Goal: Task Accomplishment & Management: Complete application form

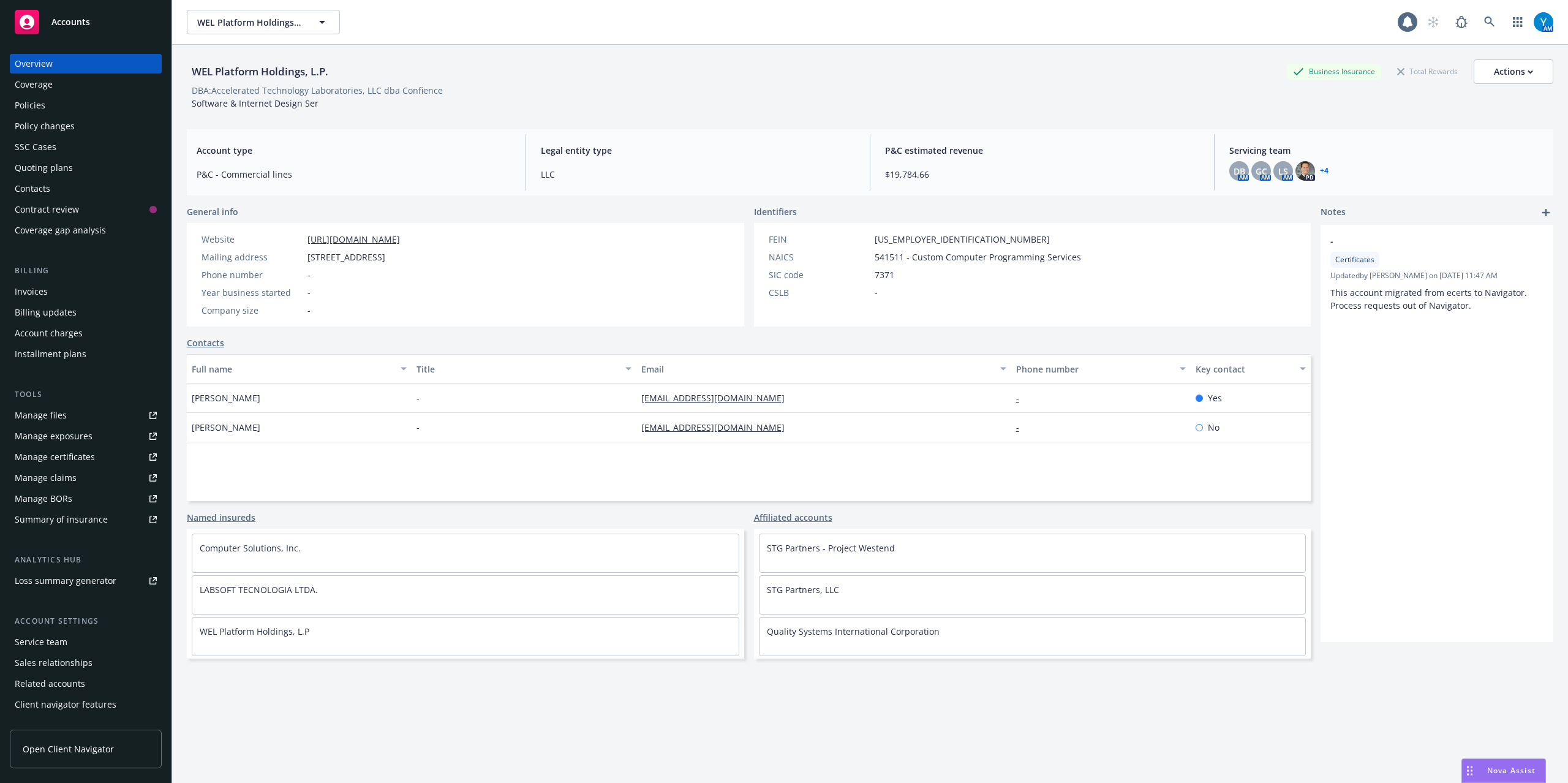
click at [39, 123] on div "Policy changes" at bounding box center [45, 126] width 60 height 20
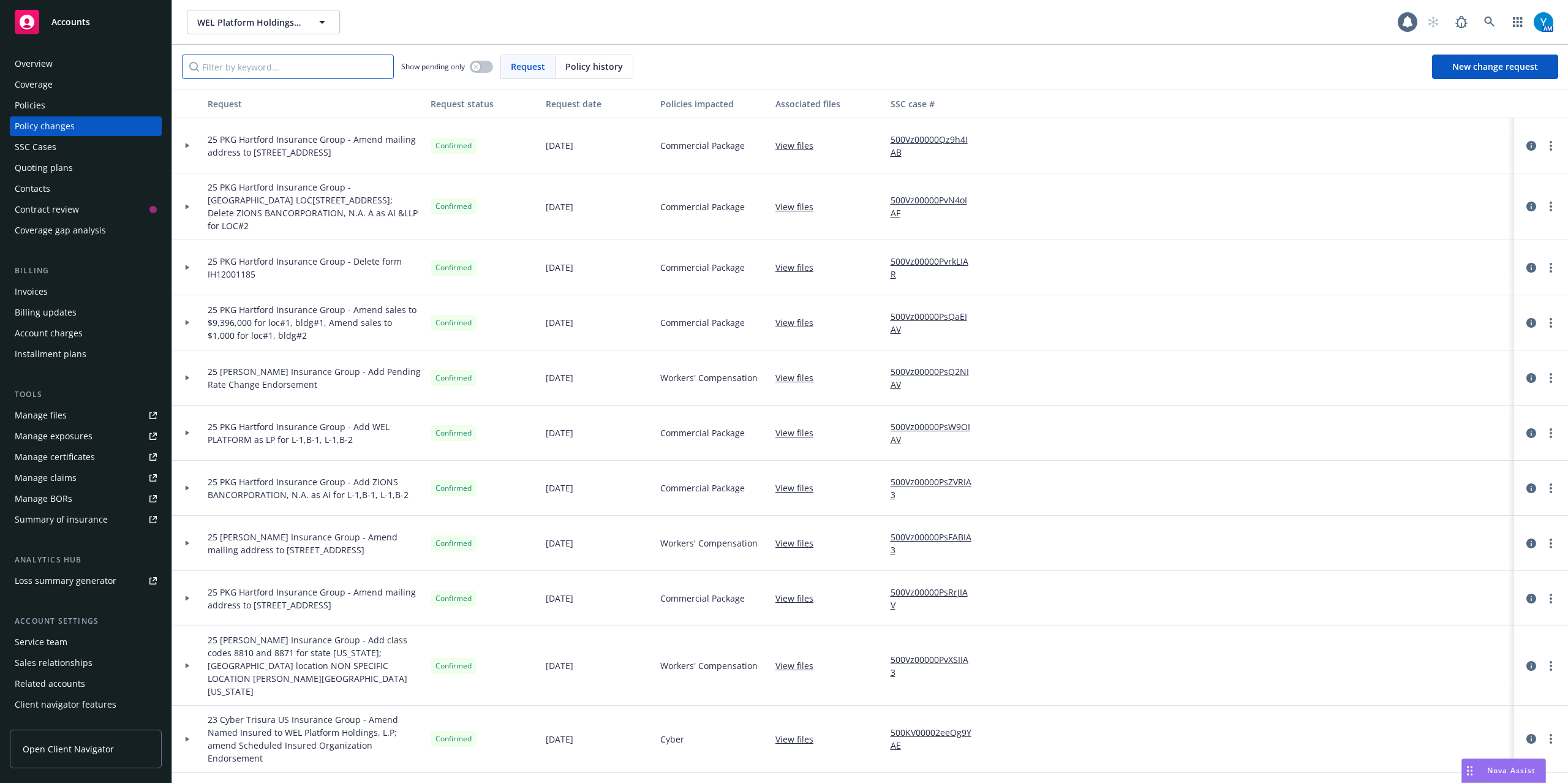
click at [255, 71] on input "Filter by keyword..." at bounding box center [288, 67] width 212 height 25
type input "work"
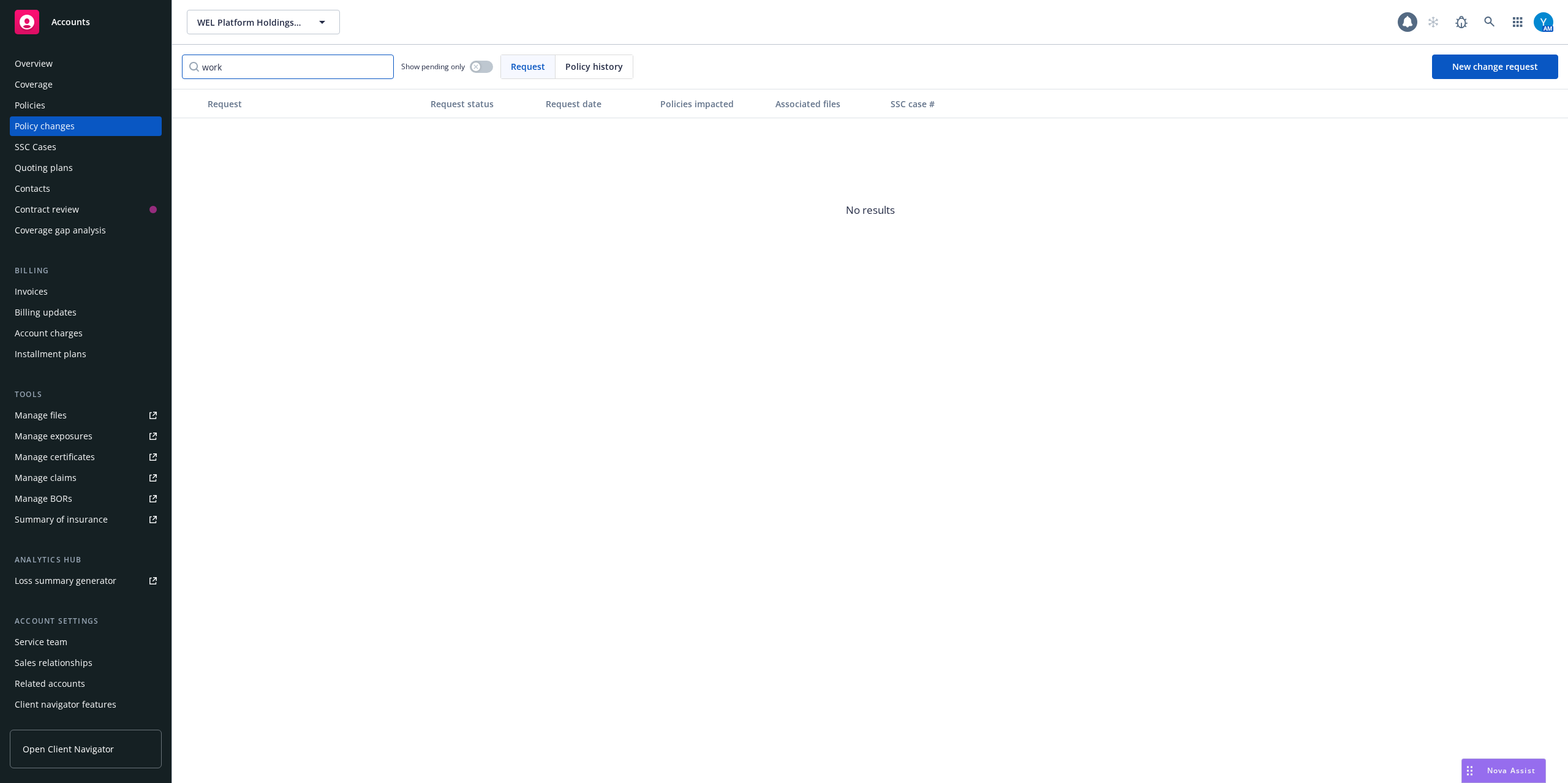
drag, startPoint x: 243, startPoint y: 67, endPoint x: 387, endPoint y: 93, distance: 146.3
click at [165, 82] on div "Accounts Overview Coverage Policies Policy changes SSC Cases Quoting plans Cont…" at bounding box center [784, 392] width 1568 height 783
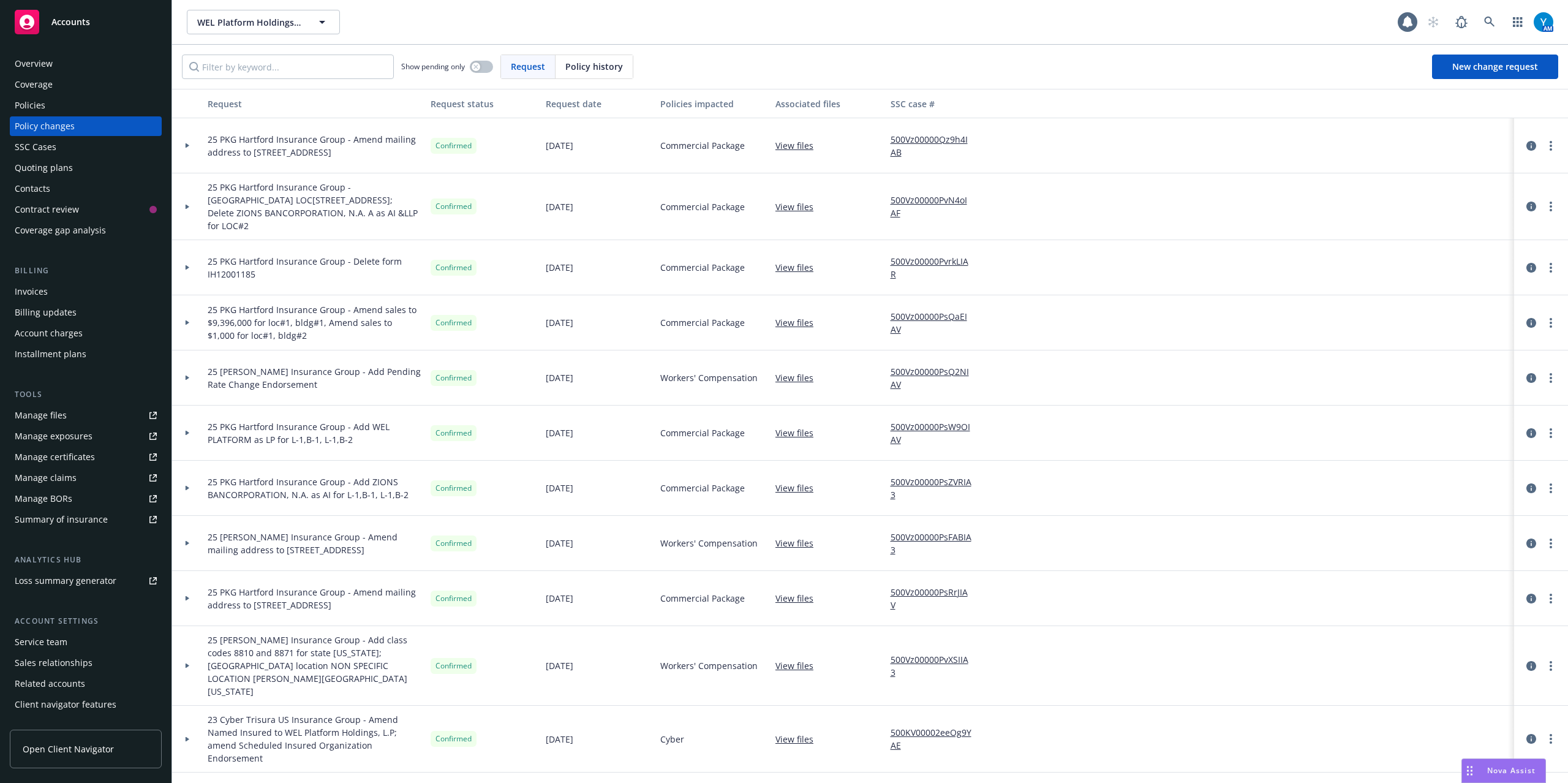
click at [64, 107] on div "Policies" at bounding box center [86, 106] width 142 height 20
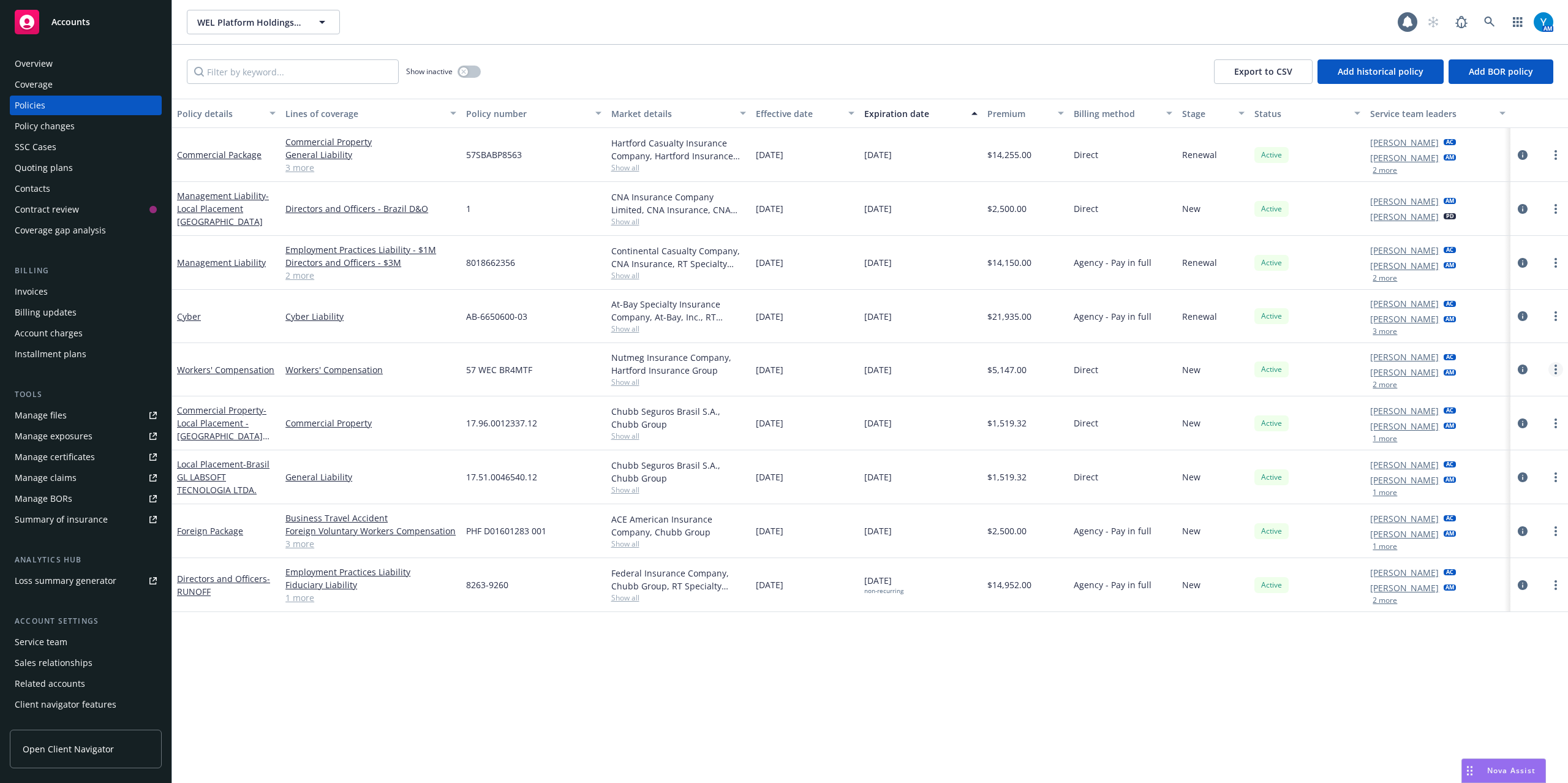
click at [1549, 368] on link "more" at bounding box center [1556, 369] width 15 height 15
click at [1521, 368] on icon "circleInformation" at bounding box center [1523, 369] width 10 height 10
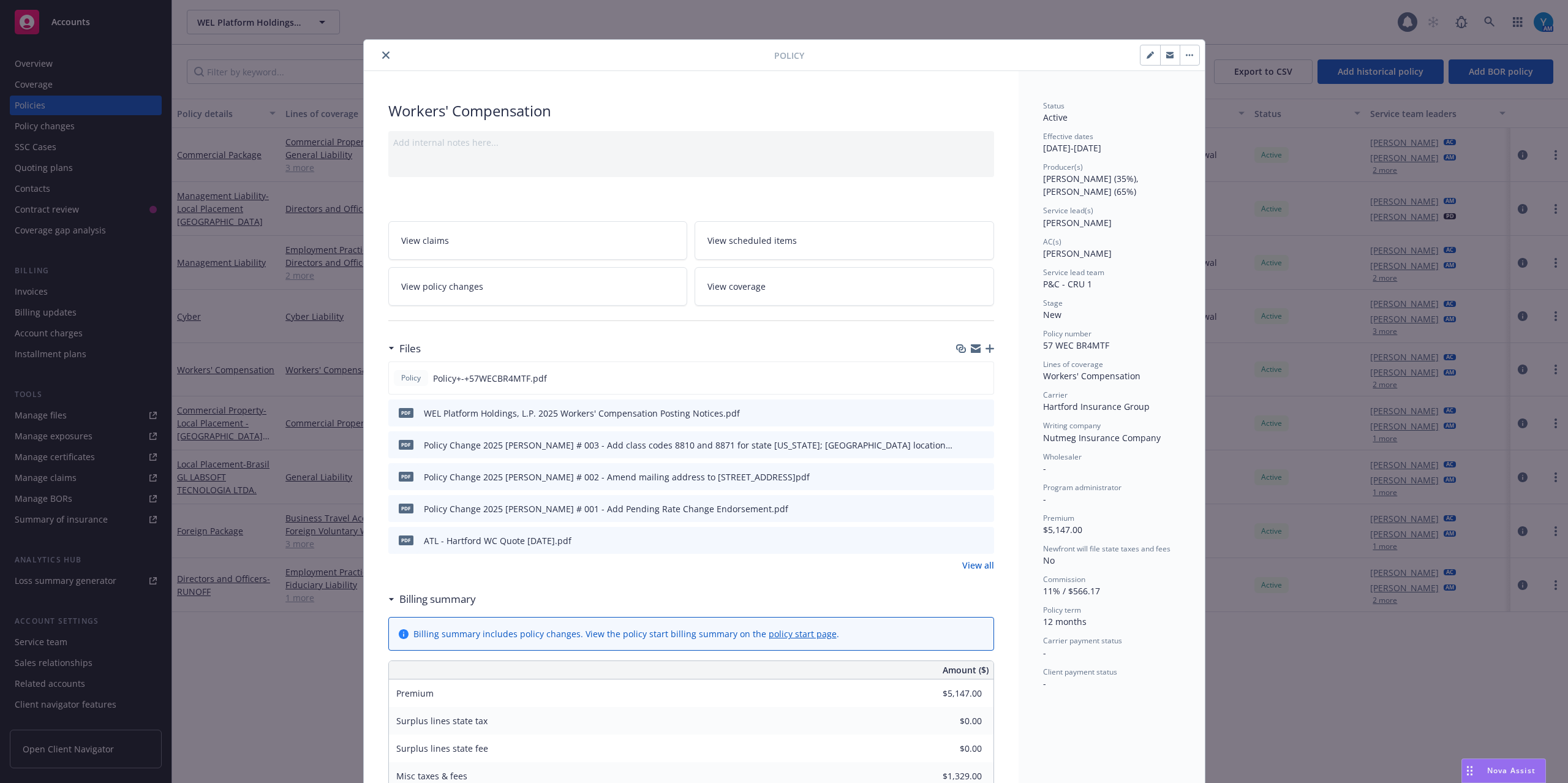
click at [498, 284] on link "View policy changes" at bounding box center [537, 286] width 299 height 38
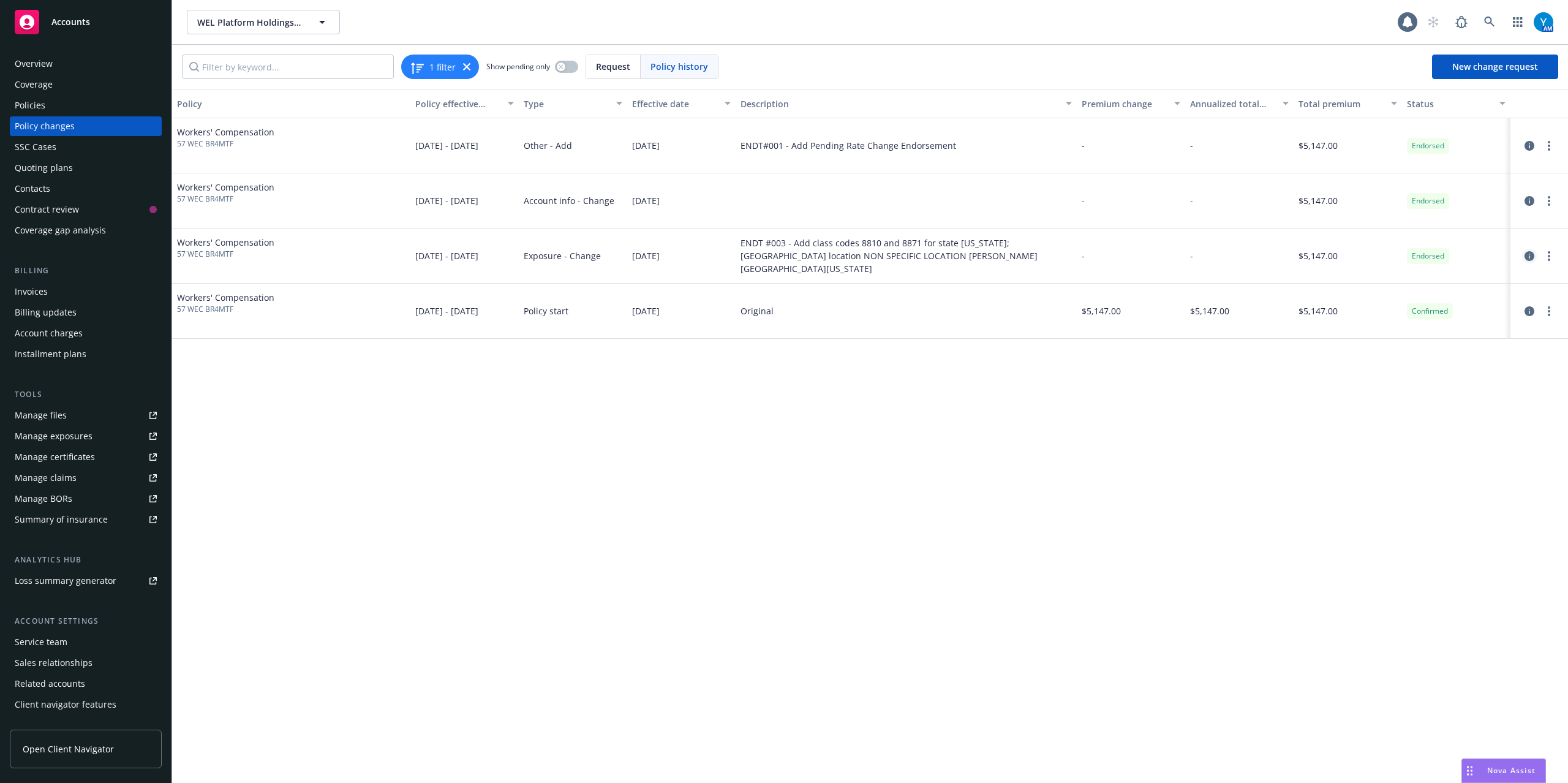
click at [1532, 255] on icon "circleInformation" at bounding box center [1529, 256] width 10 height 10
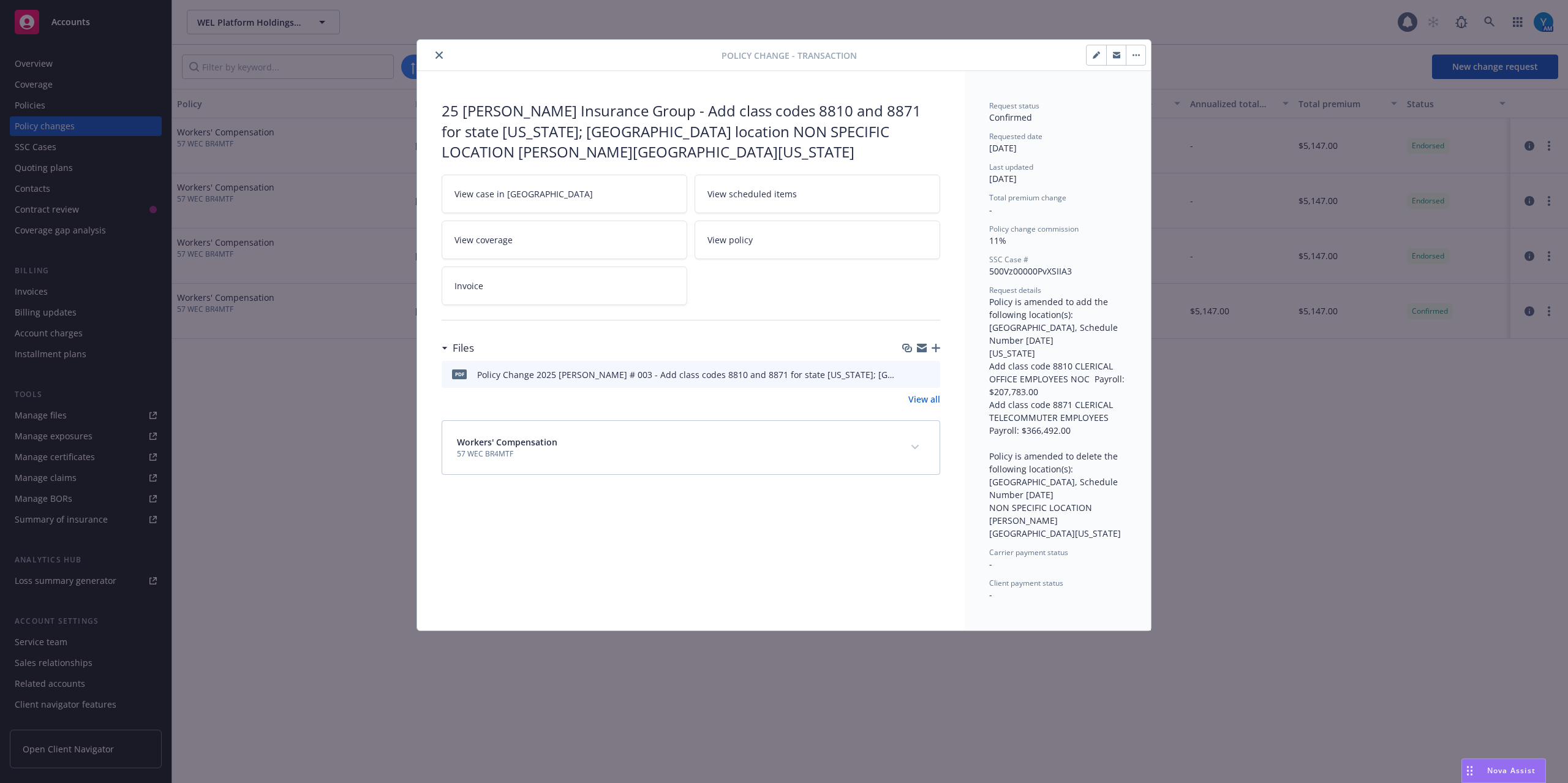
click at [930, 374] on icon "preview file" at bounding box center [929, 374] width 11 height 9
click at [438, 57] on icon "close" at bounding box center [440, 55] width 7 height 7
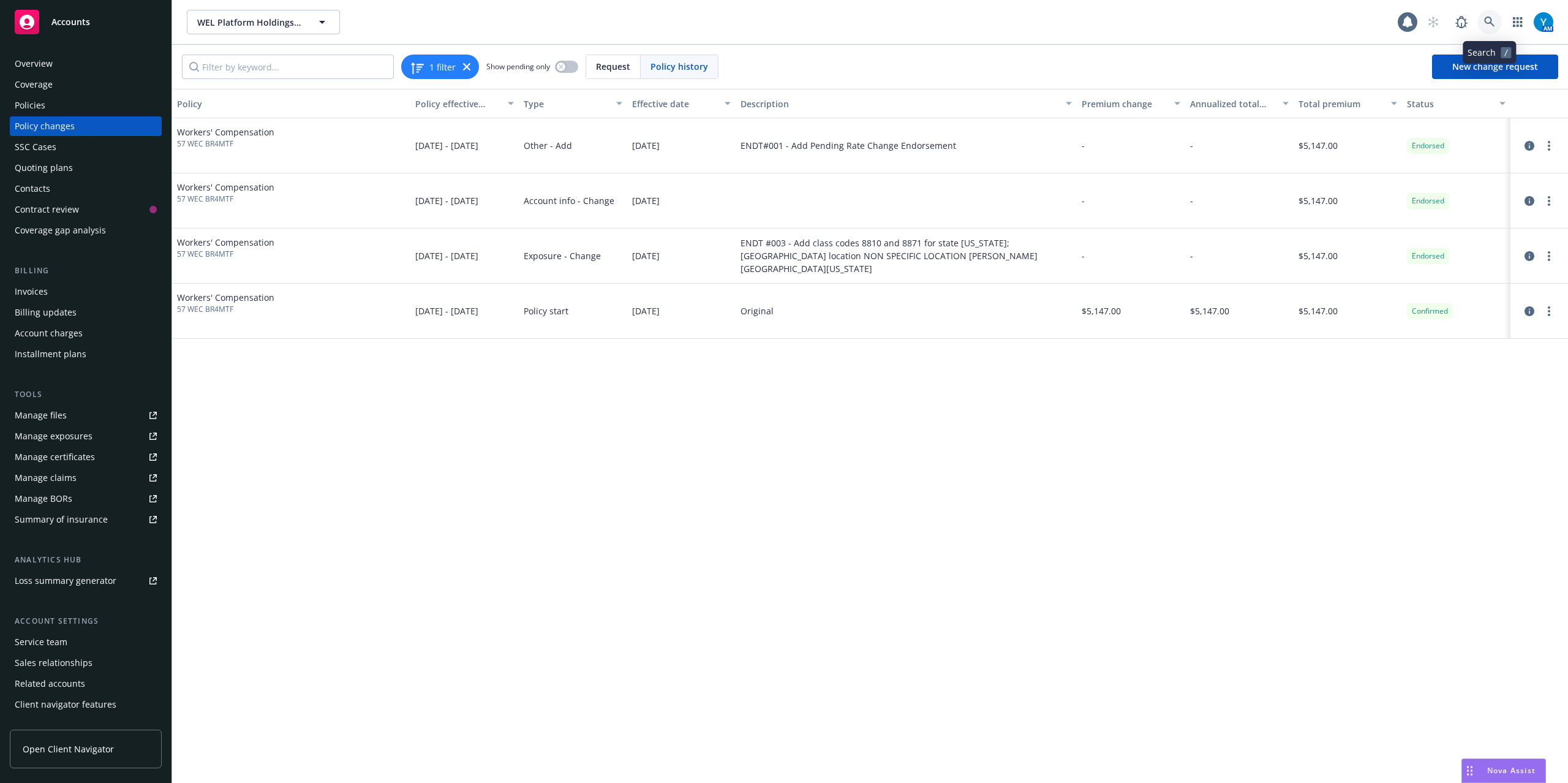
click at [1493, 27] on icon at bounding box center [1490, 22] width 11 height 11
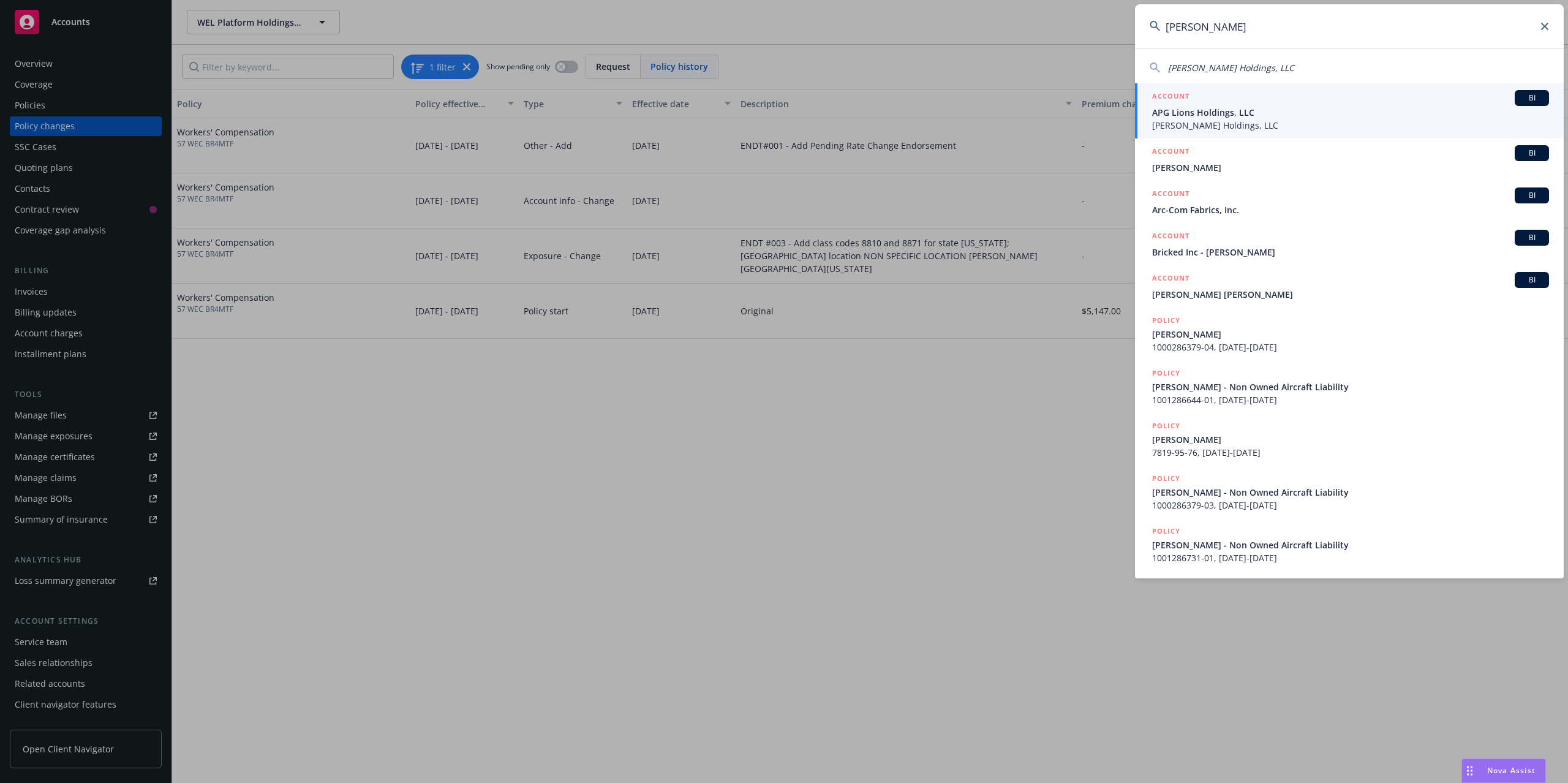
type input "[PERSON_NAME]"
click at [1221, 117] on span "APG Lions Holdings, LLC" at bounding box center [1350, 112] width 397 height 12
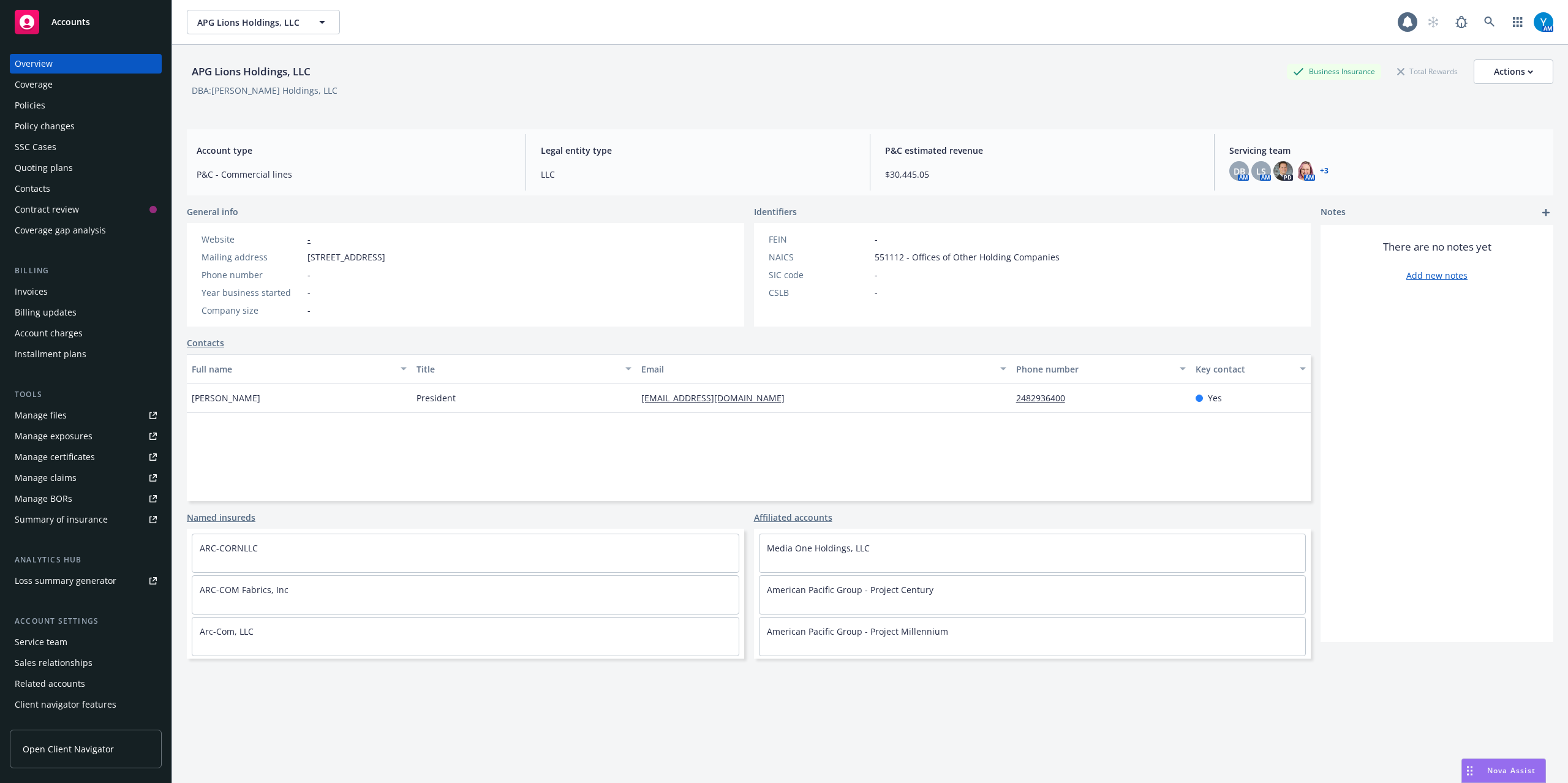
click at [23, 102] on div "Policies" at bounding box center [30, 106] width 30 height 20
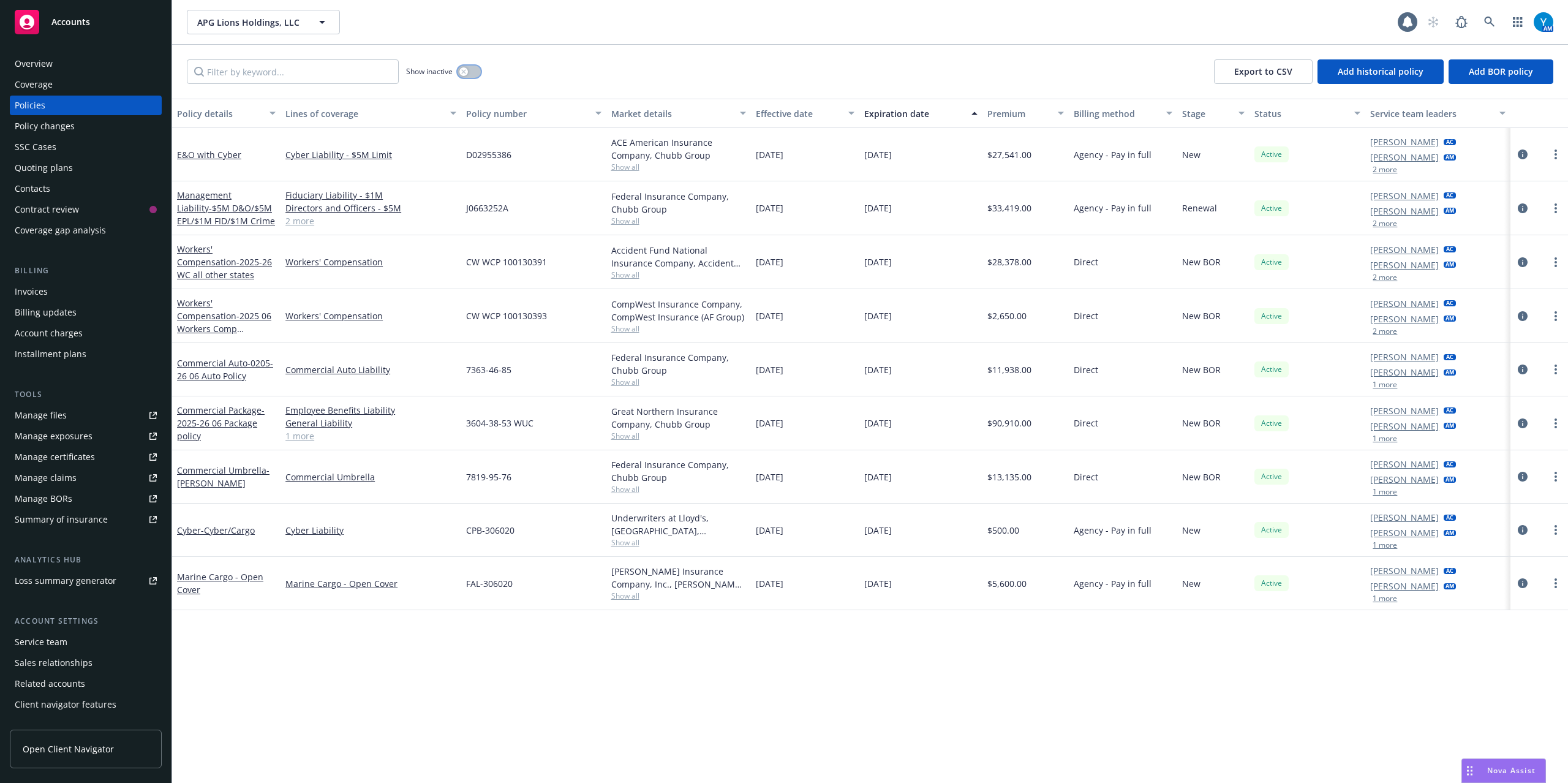
click at [474, 71] on button "button" at bounding box center [469, 72] width 23 height 12
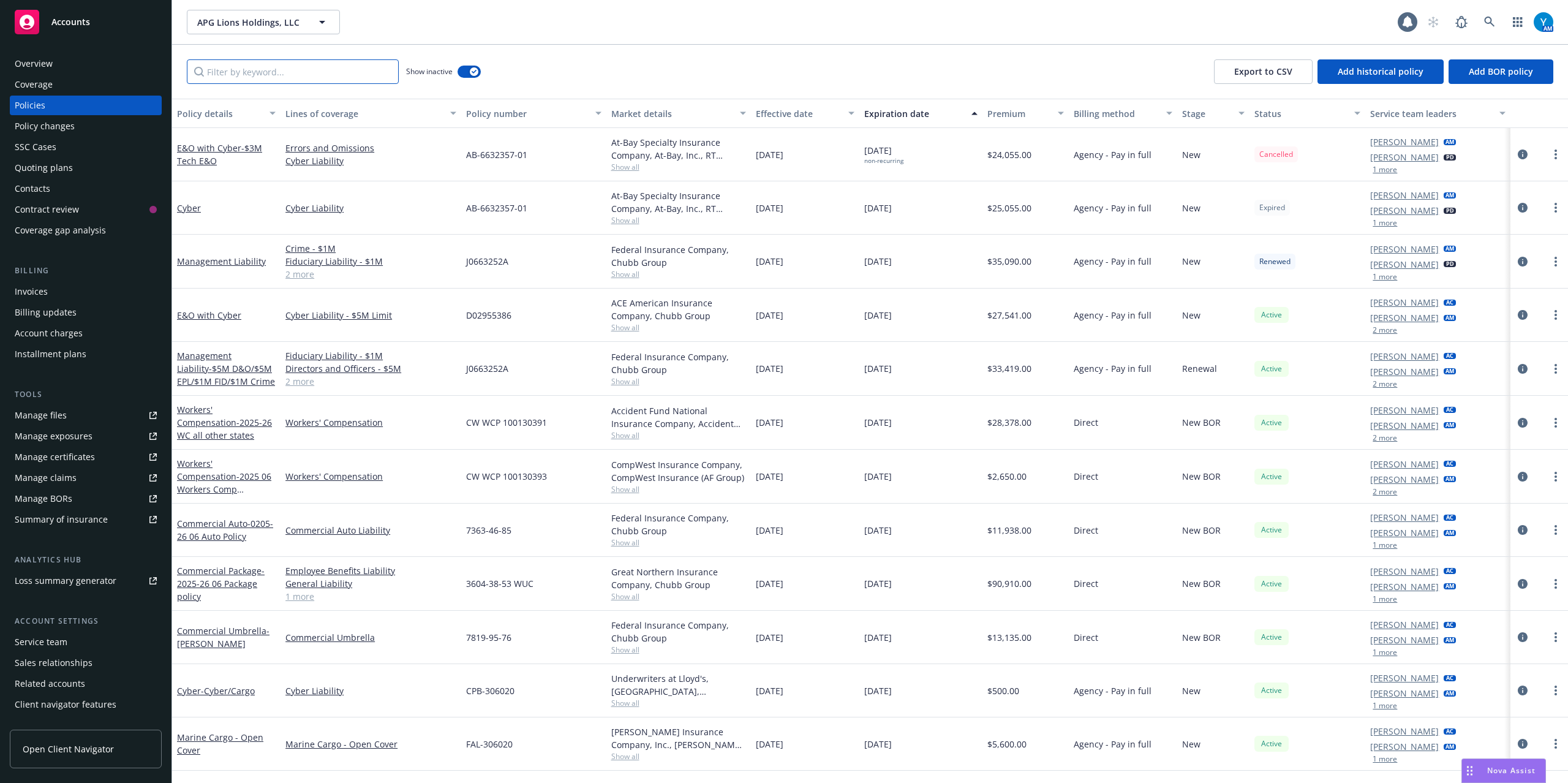
click at [299, 74] on input "Filter by keyword..." at bounding box center [292, 72] width 212 height 25
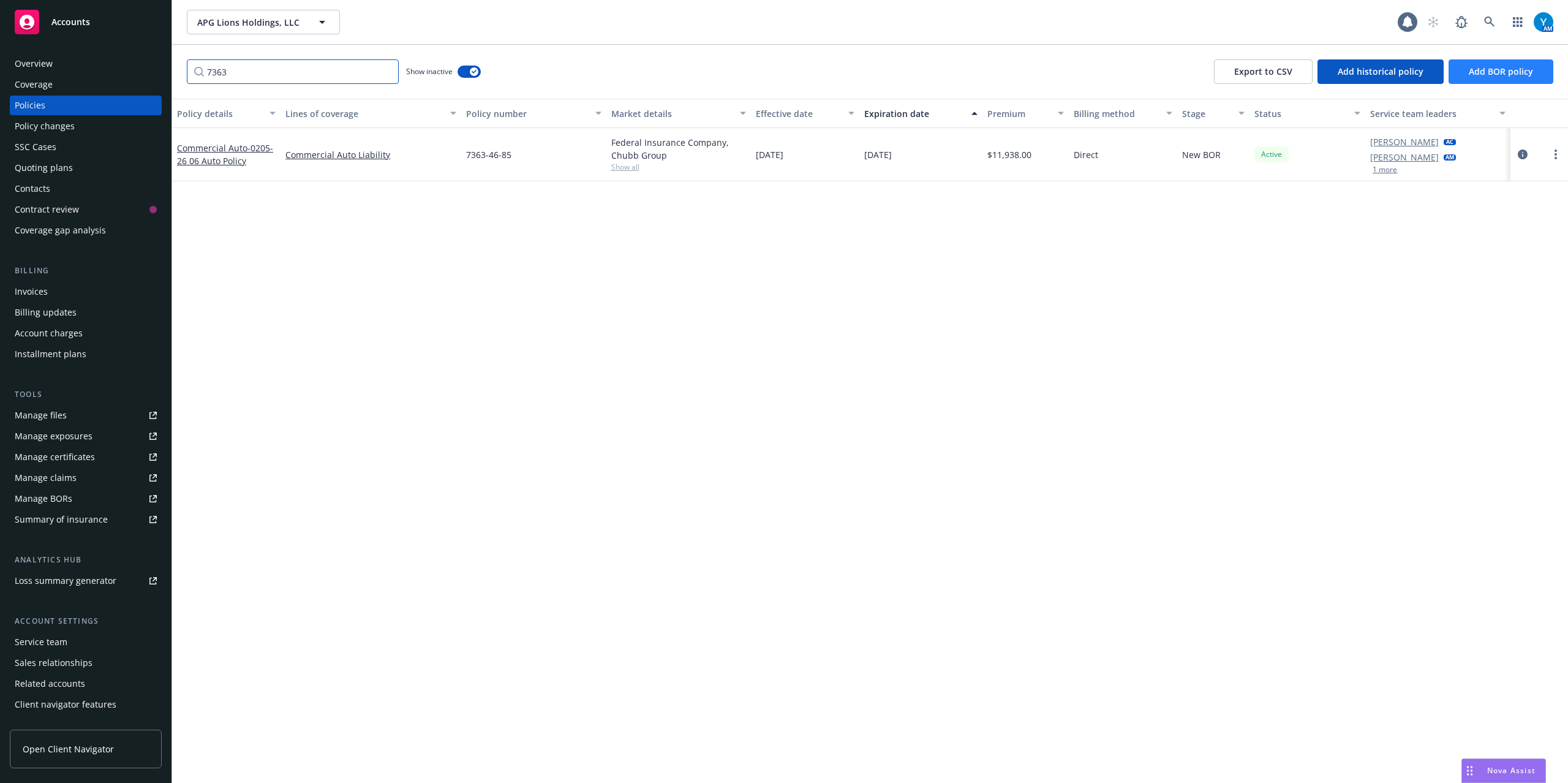
type input "7363"
click at [1538, 69] on button "Add BOR policy" at bounding box center [1501, 72] width 105 height 25
select select "other"
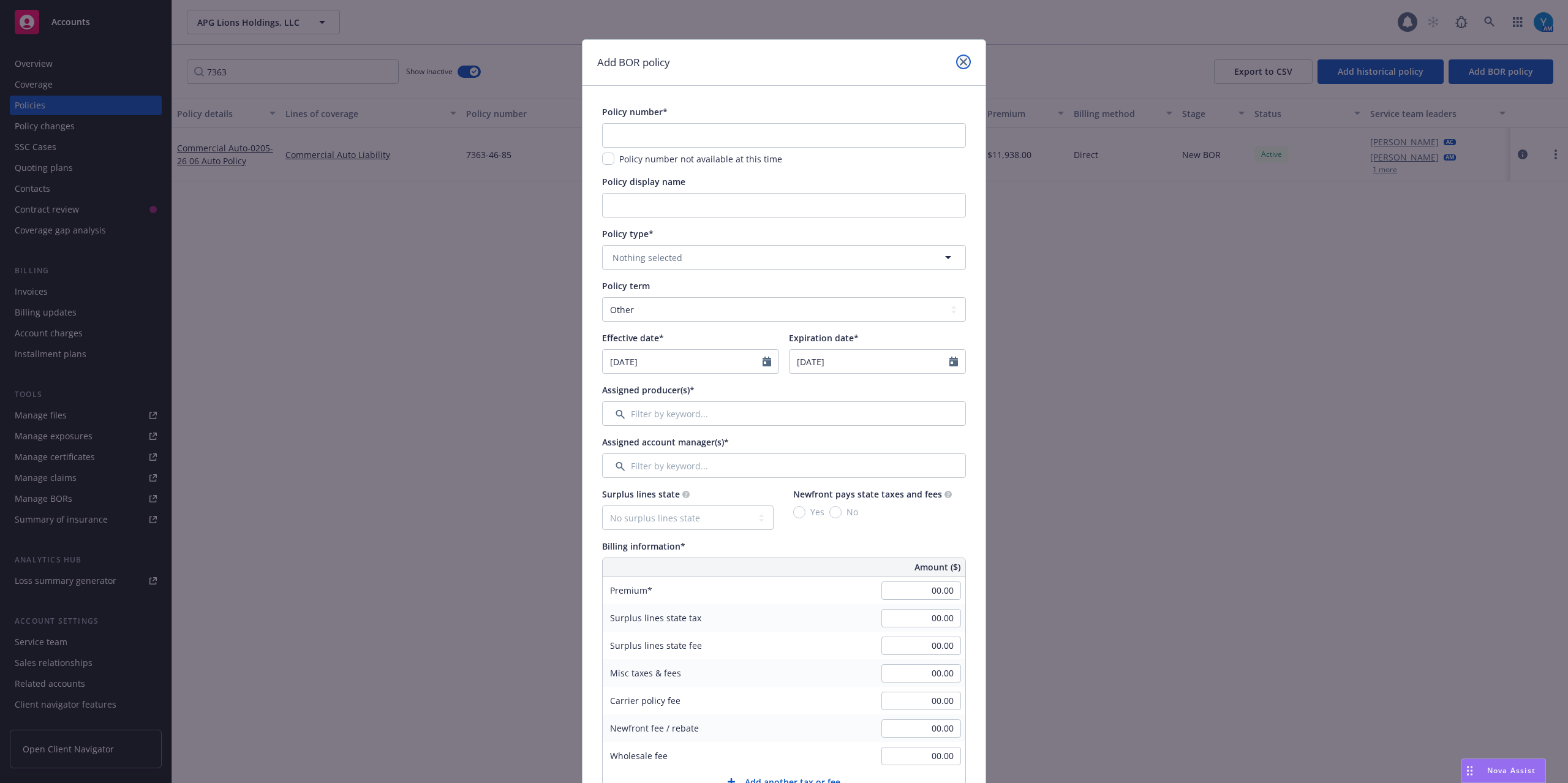
click at [960, 62] on icon "close" at bounding box center [963, 62] width 7 height 7
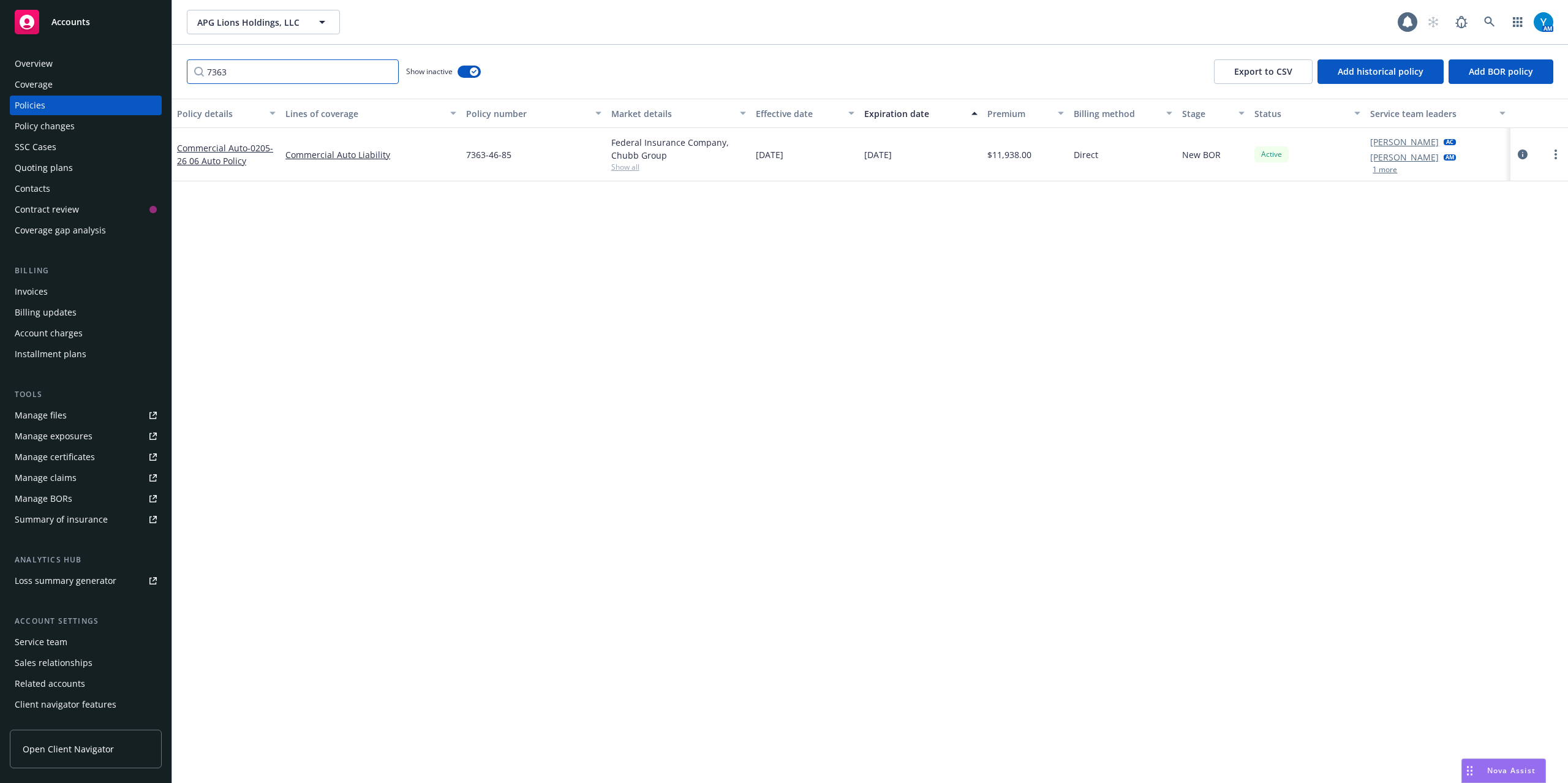
drag, startPoint x: 281, startPoint y: 77, endPoint x: 27, endPoint y: 76, distance: 254.0
click at [28, 76] on div "Accounts Overview Coverage Policies Policy changes SSC Cases Quoting plans Cont…" at bounding box center [784, 392] width 1568 height 783
type input "auto"
click at [470, 75] on button "button" at bounding box center [469, 72] width 23 height 12
click at [1502, 70] on span "Add BOR policy" at bounding box center [1501, 71] width 64 height 12
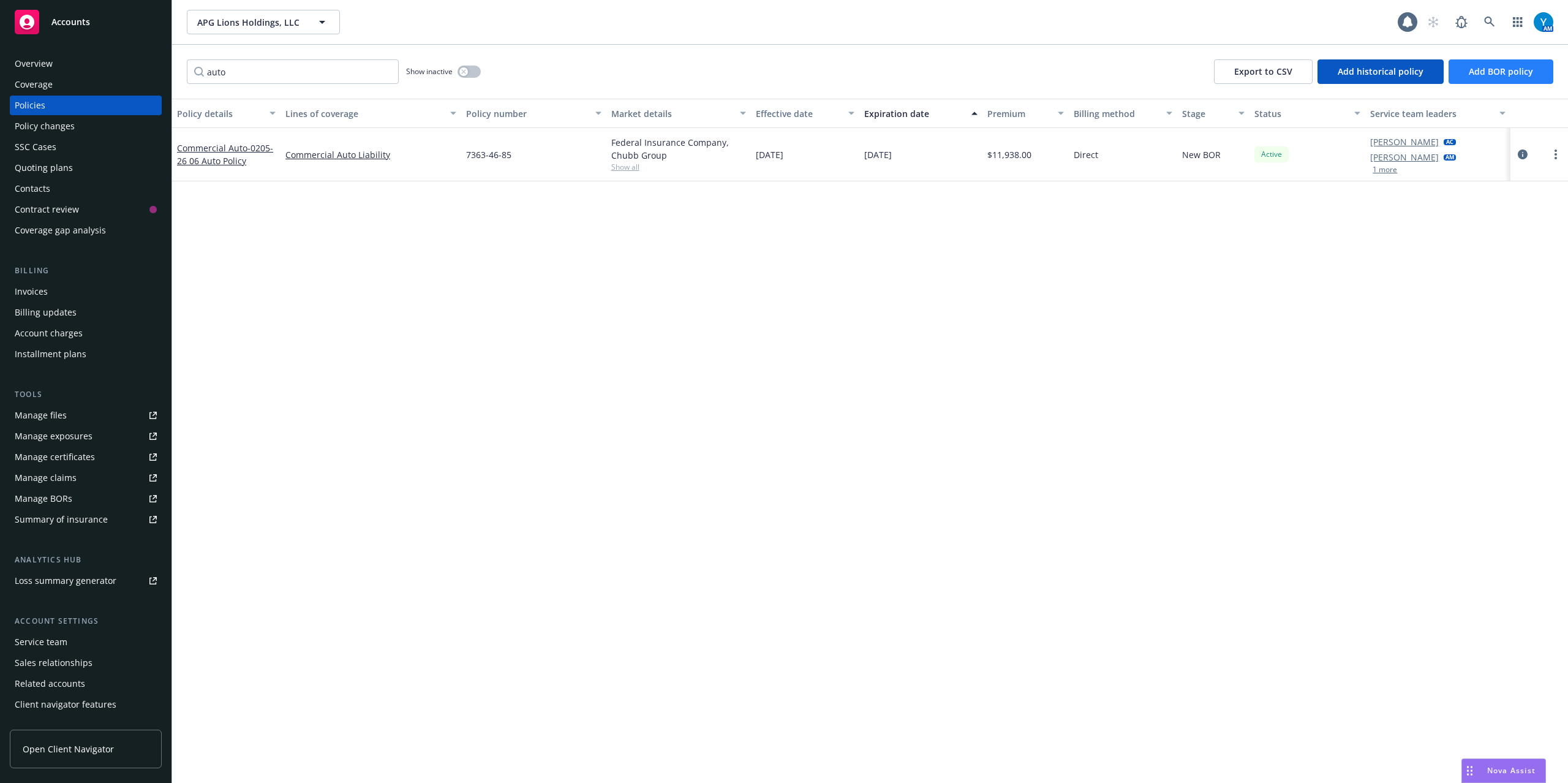
select select "other"
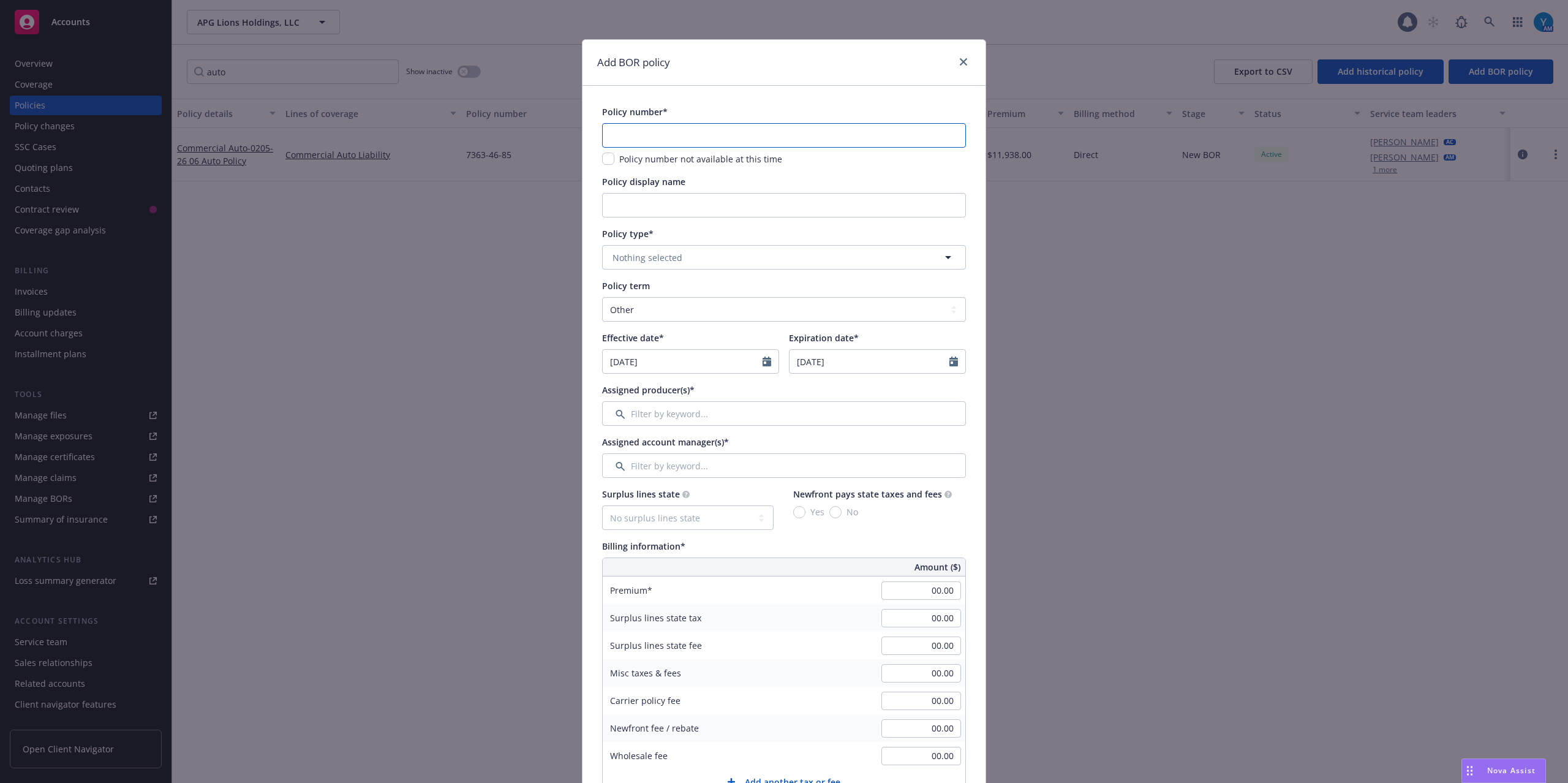
click at [734, 133] on input "text" at bounding box center [784, 136] width 364 height 25
click at [669, 136] on input "text" at bounding box center [784, 136] width 364 height 25
type input "7363-46-85"
click at [641, 260] on span "Nothing selected" at bounding box center [647, 257] width 70 height 12
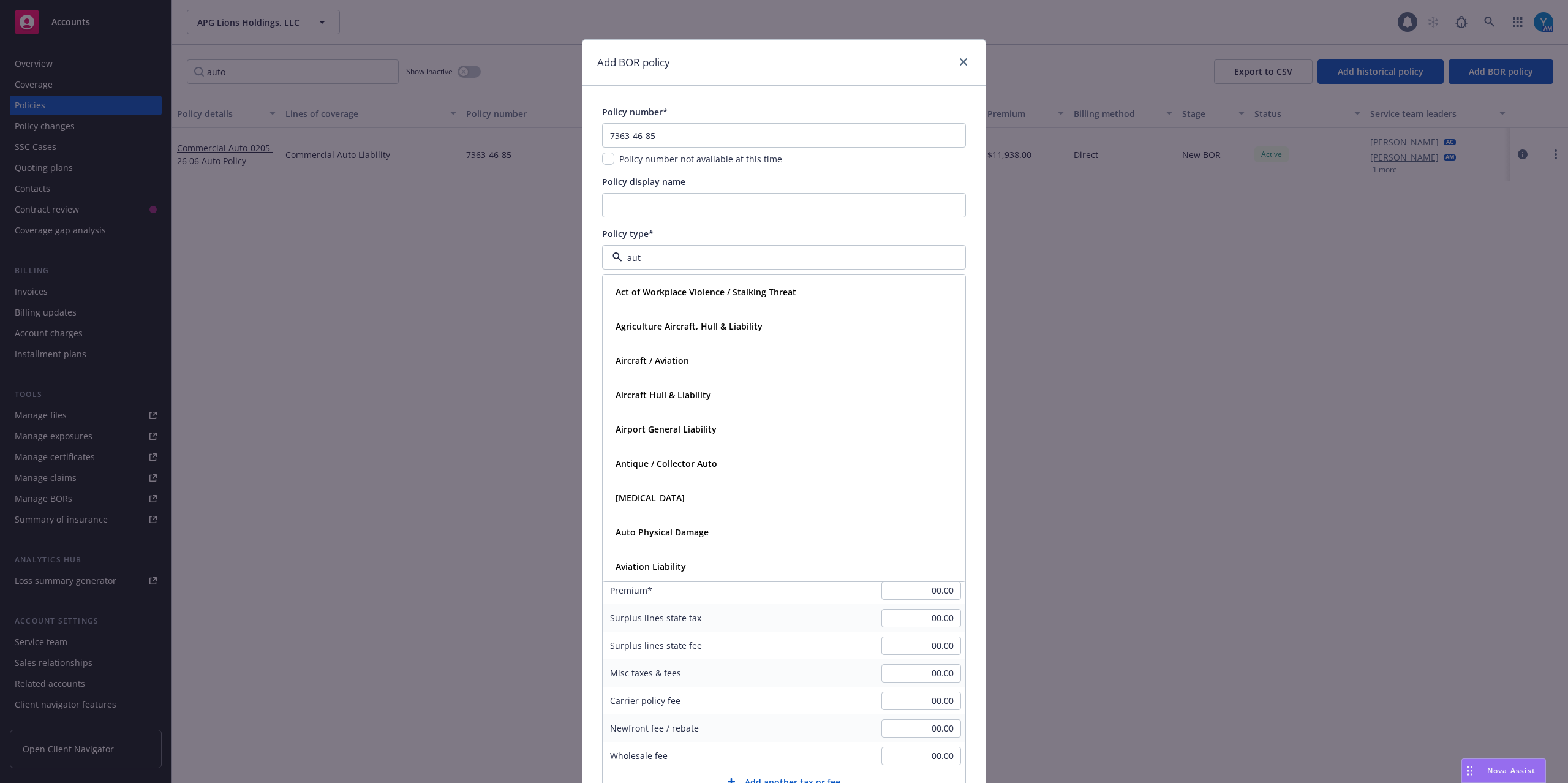
type input "auto"
click at [670, 326] on strong "Commercial Auto" at bounding box center [651, 326] width 72 height 12
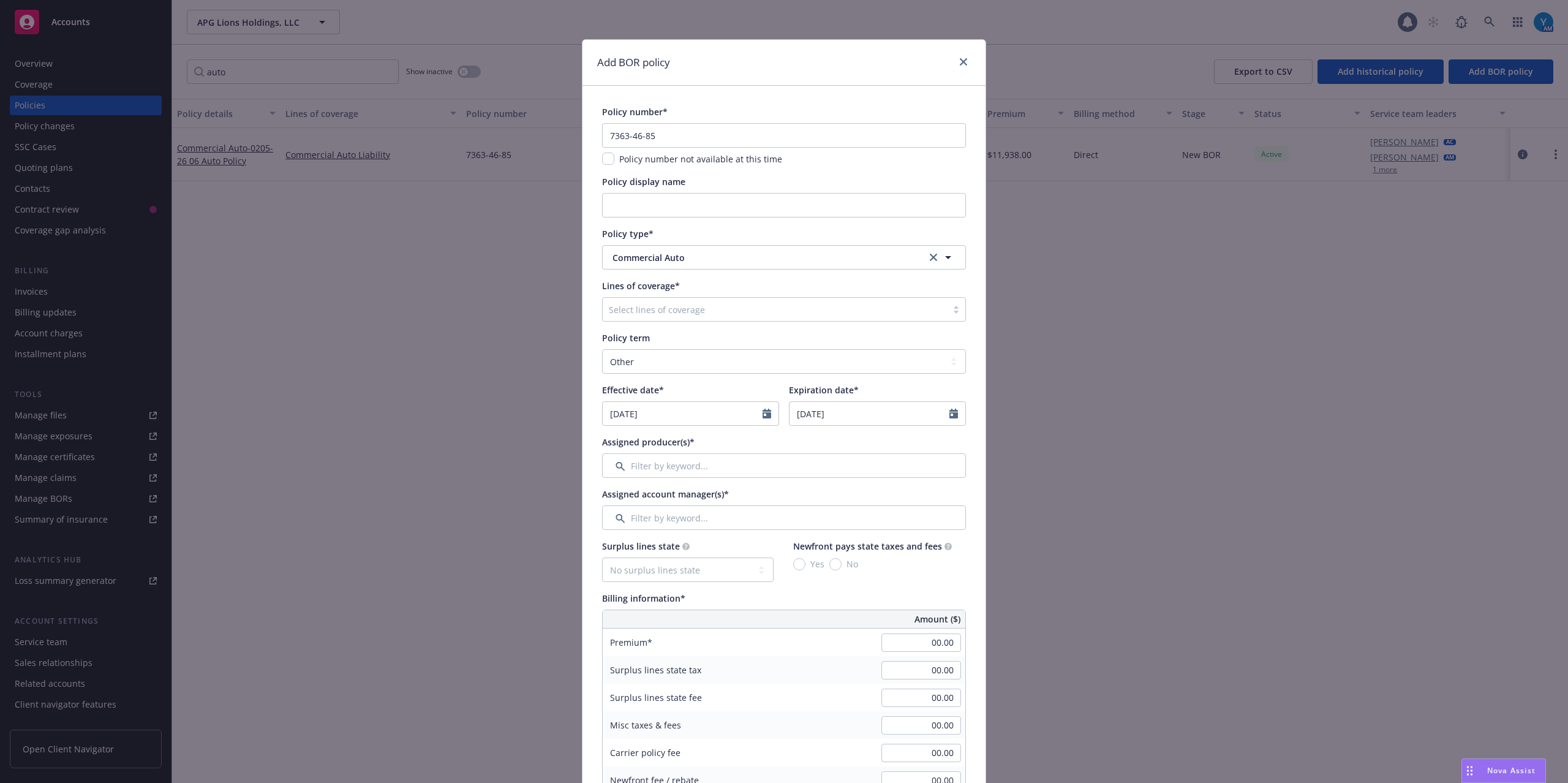
click at [677, 312] on div at bounding box center [775, 309] width 332 height 15
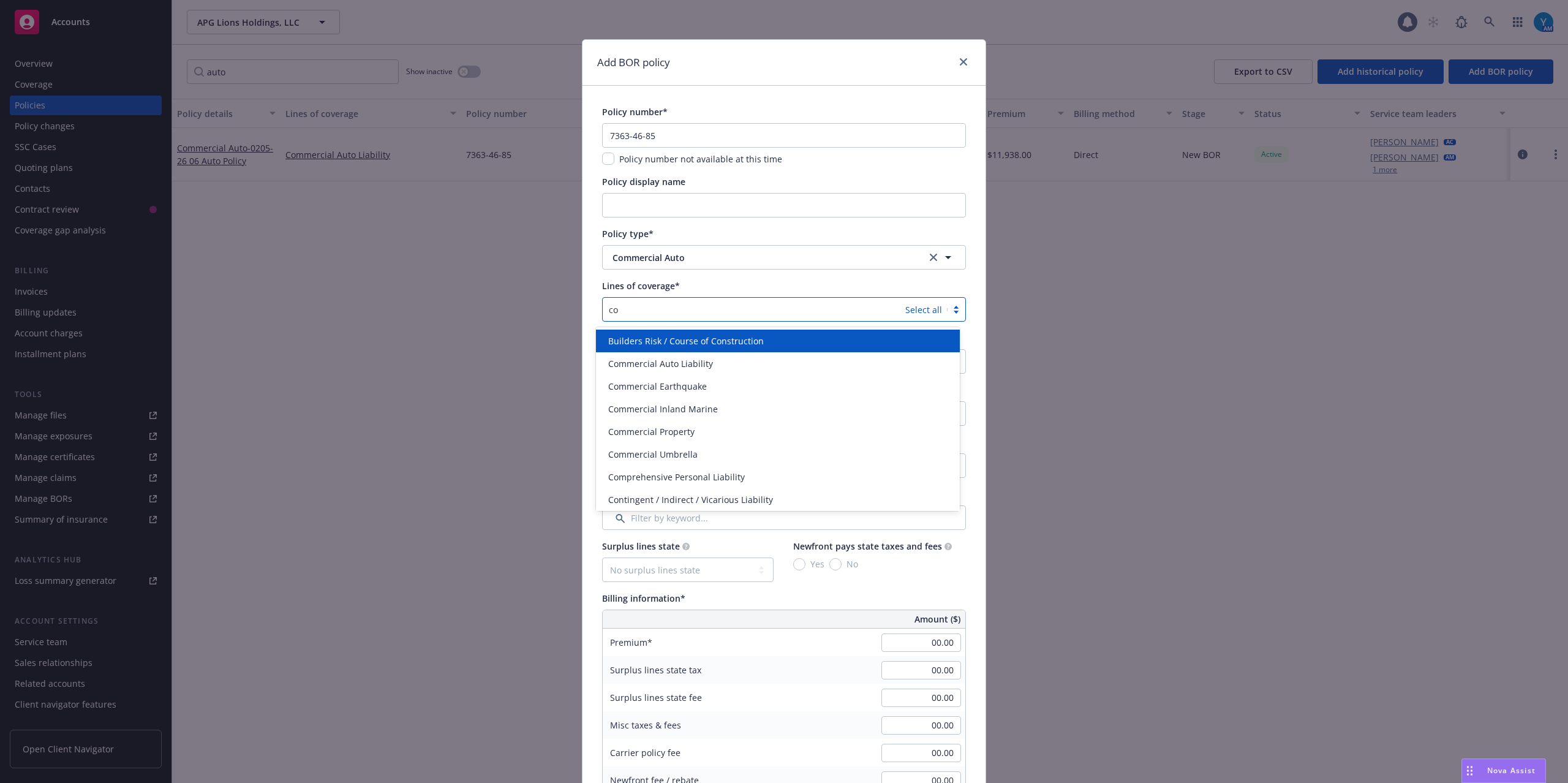
type input "com"
click at [682, 343] on span "Commercial Auto Liability" at bounding box center [661, 341] width 105 height 12
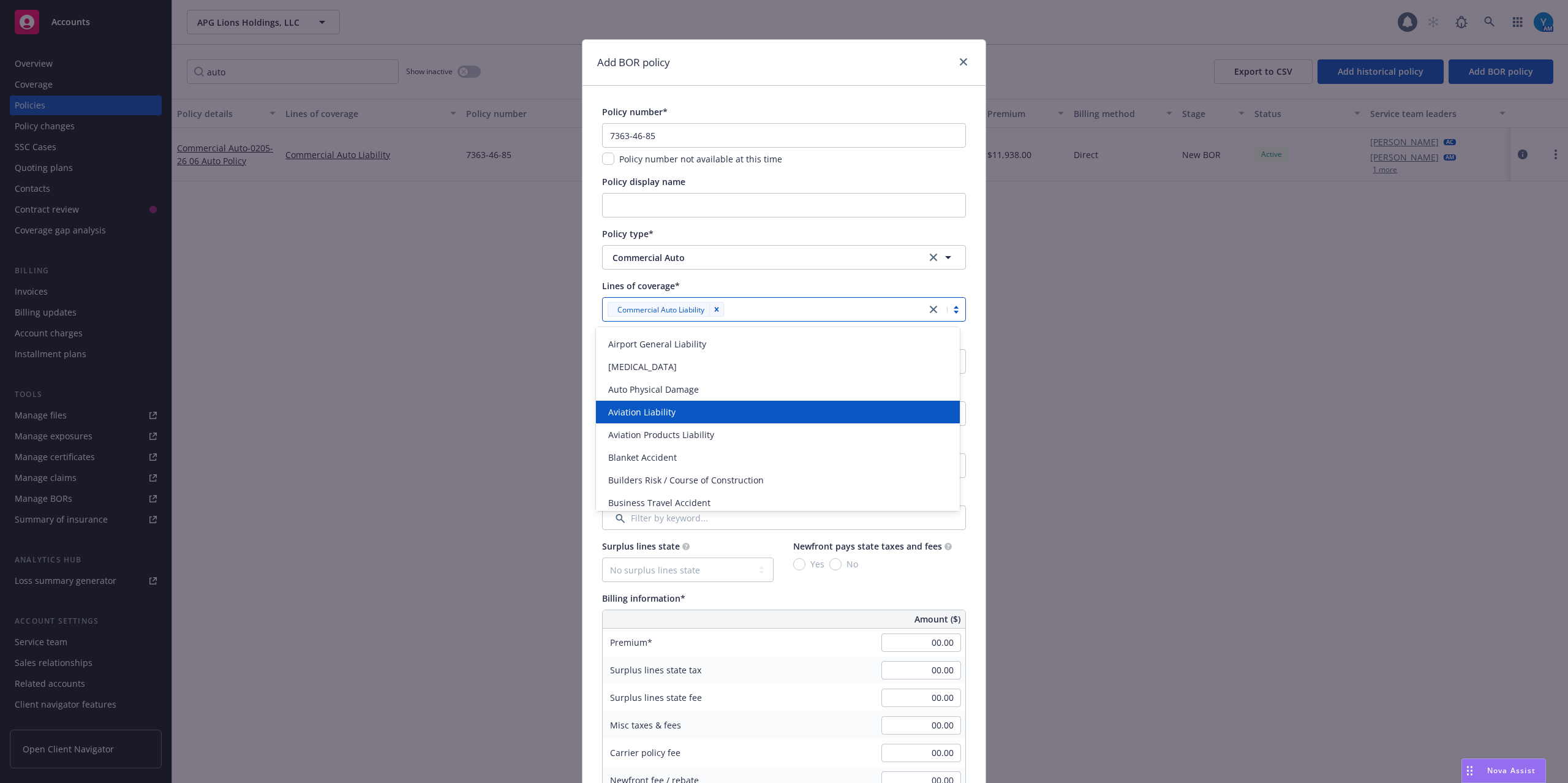
scroll to position [163, 0]
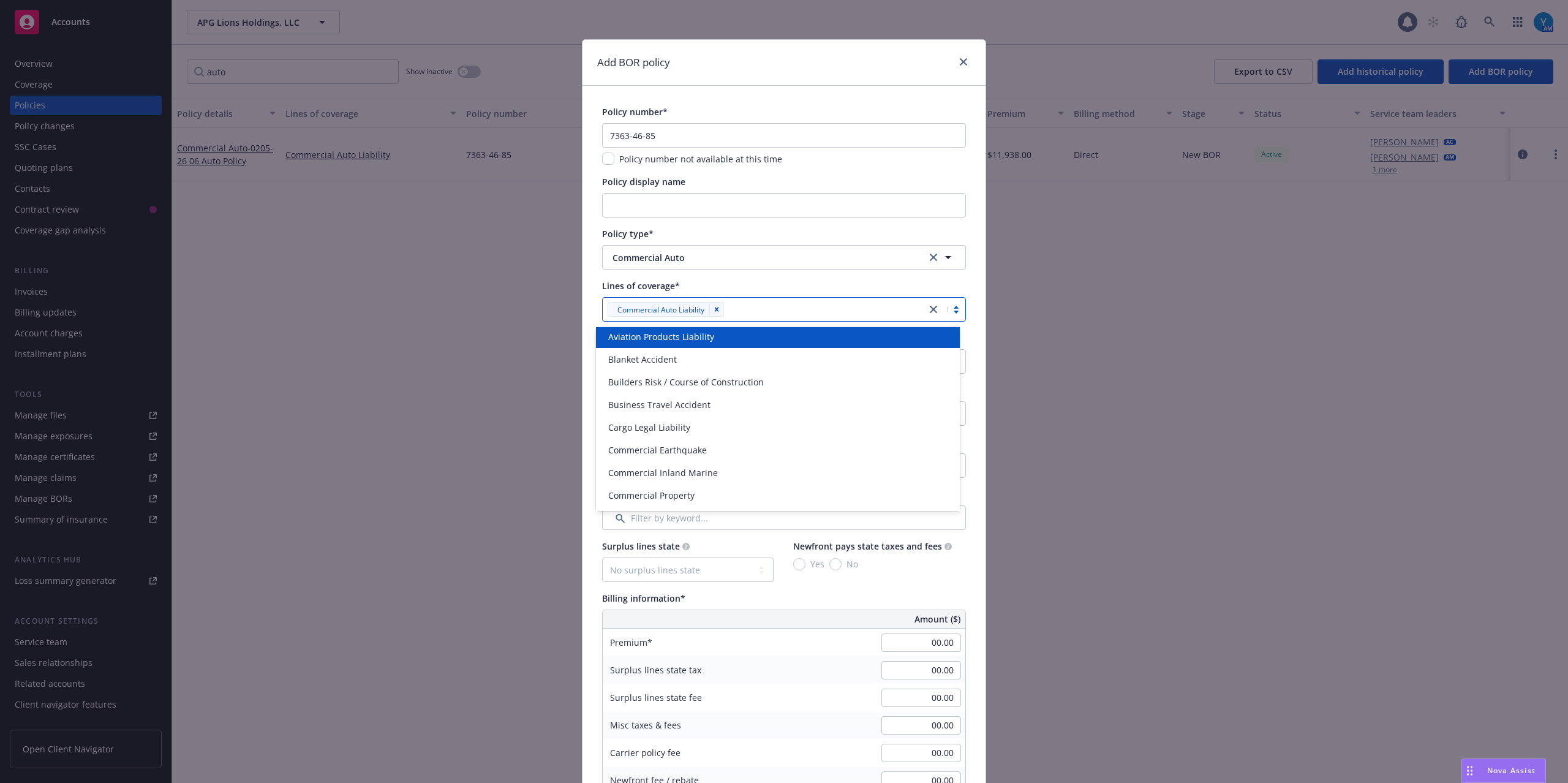
click at [849, 283] on div "Lines of coverage*" at bounding box center [784, 286] width 364 height 12
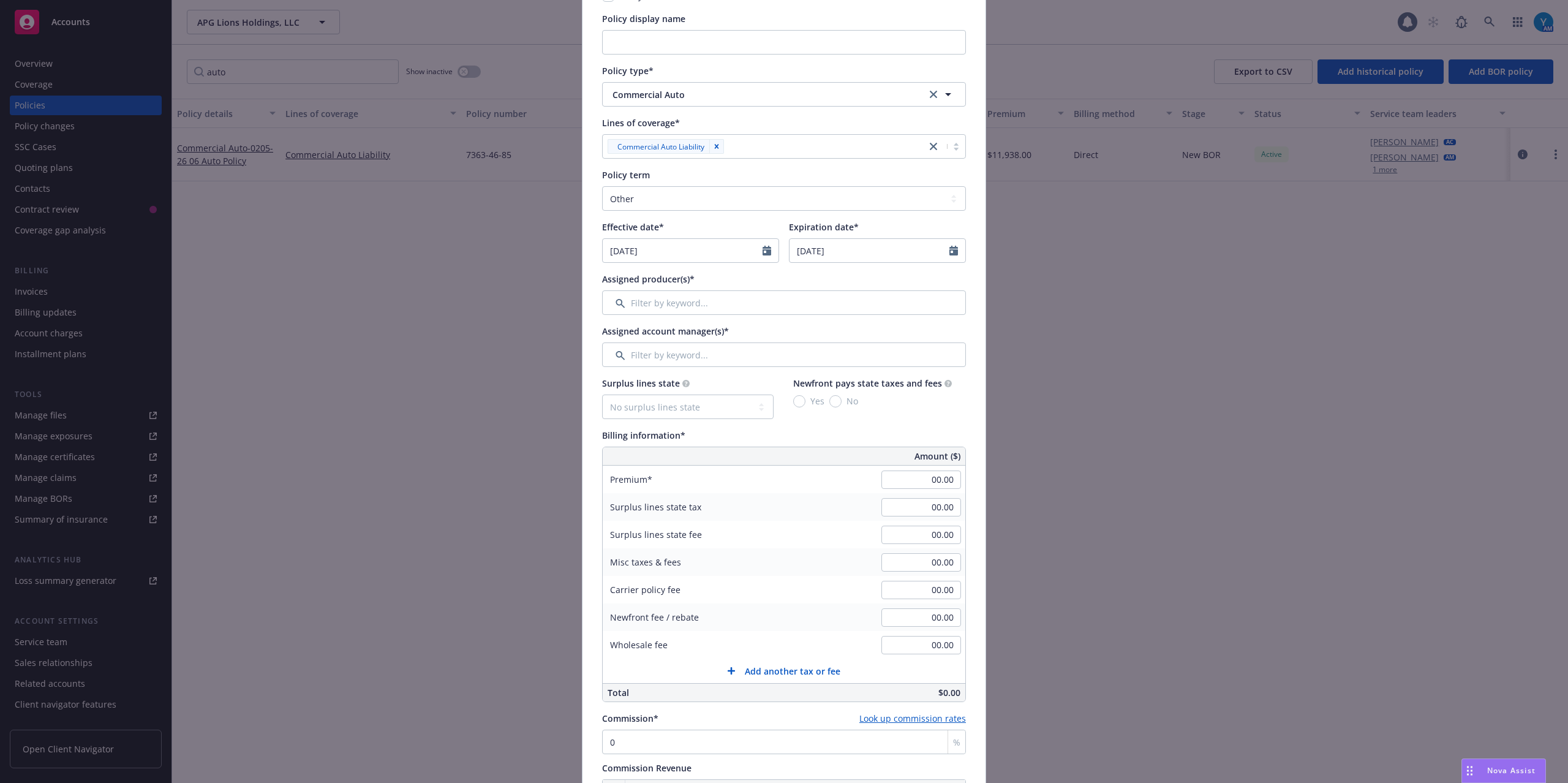
scroll to position [82, 0]
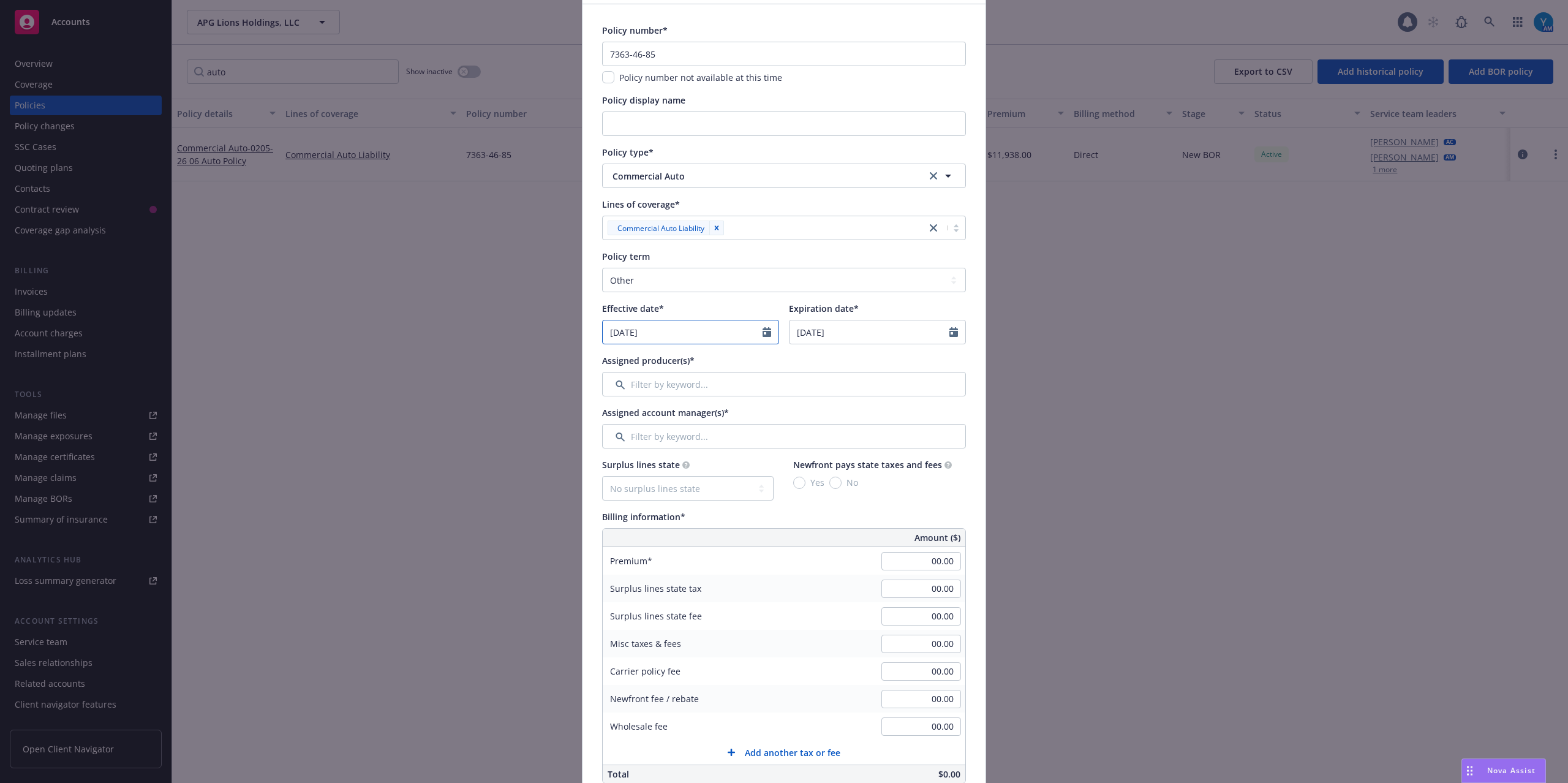
click at [756, 333] on input "[DATE]" at bounding box center [683, 332] width 160 height 23
click at [613, 361] on icon "button" at bounding box center [615, 361] width 7 height 7
select select "6"
click at [630, 445] on span "16" at bounding box center [638, 439] width 19 height 15
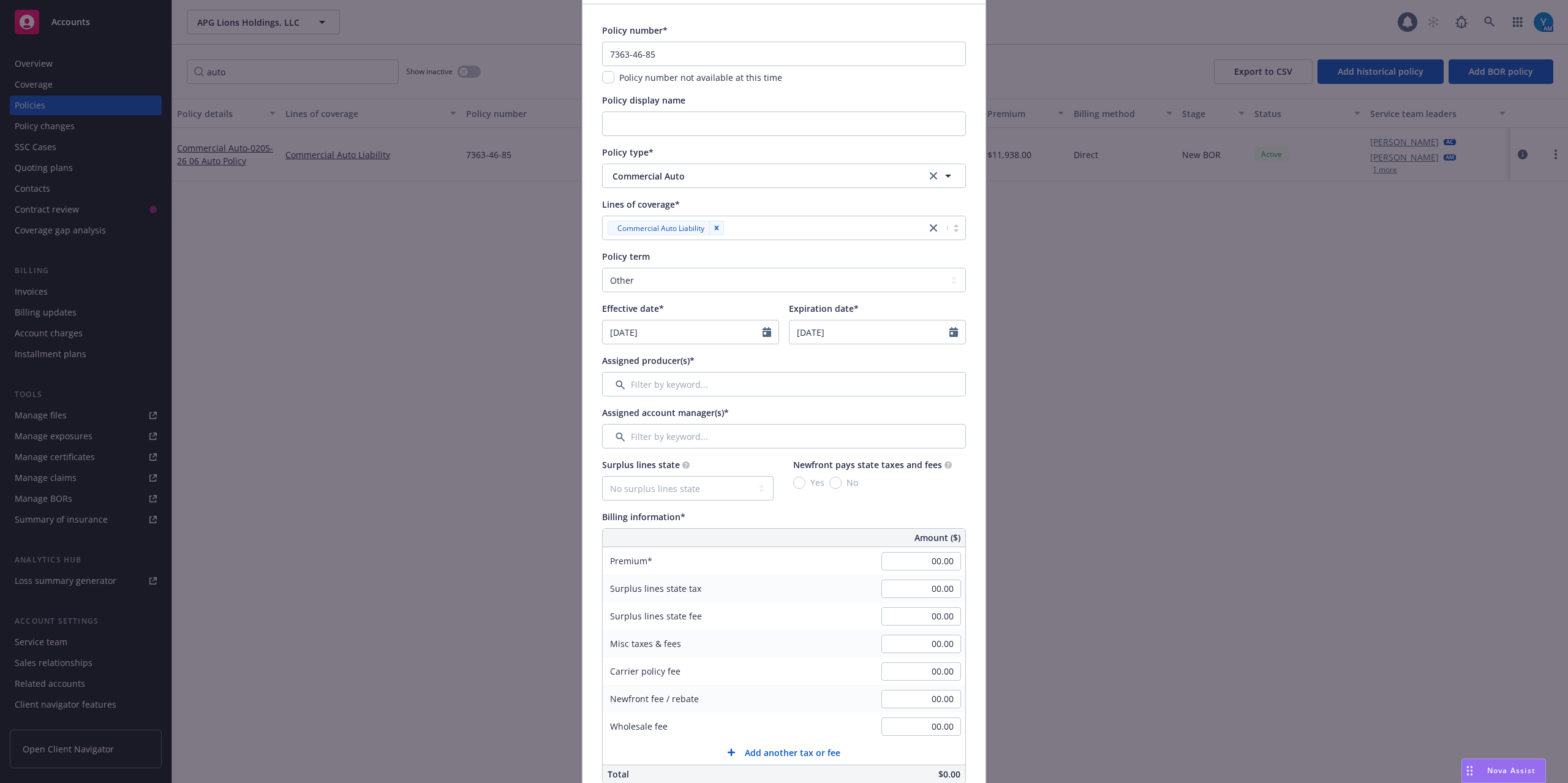
type input "[DATE]"
click at [763, 333] on icon "Calendar" at bounding box center [767, 331] width 9 height 10
select select "6"
type input "2024"
click at [715, 363] on input "2024" at bounding box center [708, 361] width 40 height 12
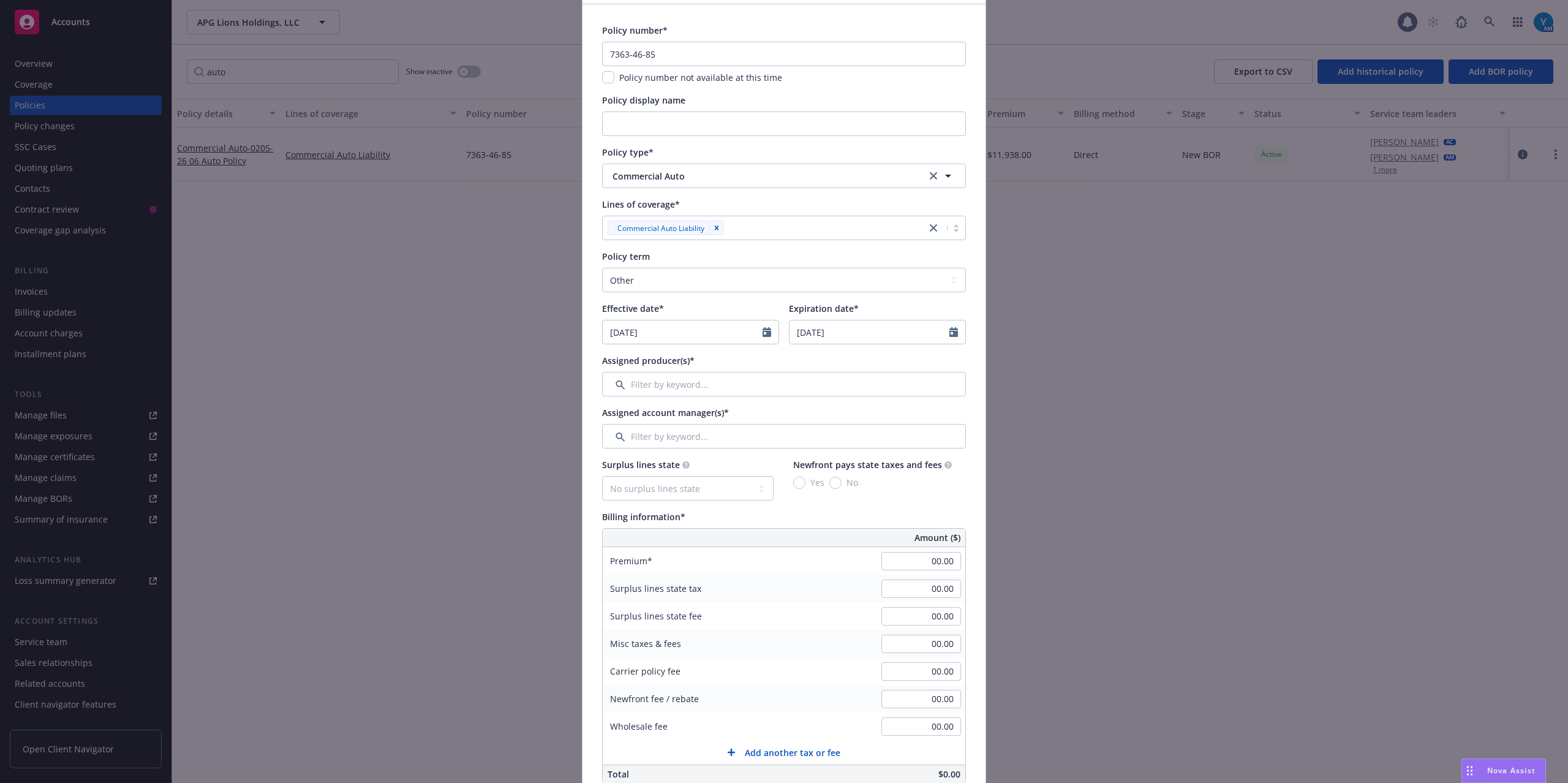
click at [859, 363] on div "Assigned producer(s)*" at bounding box center [784, 360] width 364 height 12
click at [949, 334] on icon "Calendar" at bounding box center [954, 331] width 9 height 10
click at [799, 364] on icon "button" at bounding box center [803, 361] width 7 height 7
select select "6"
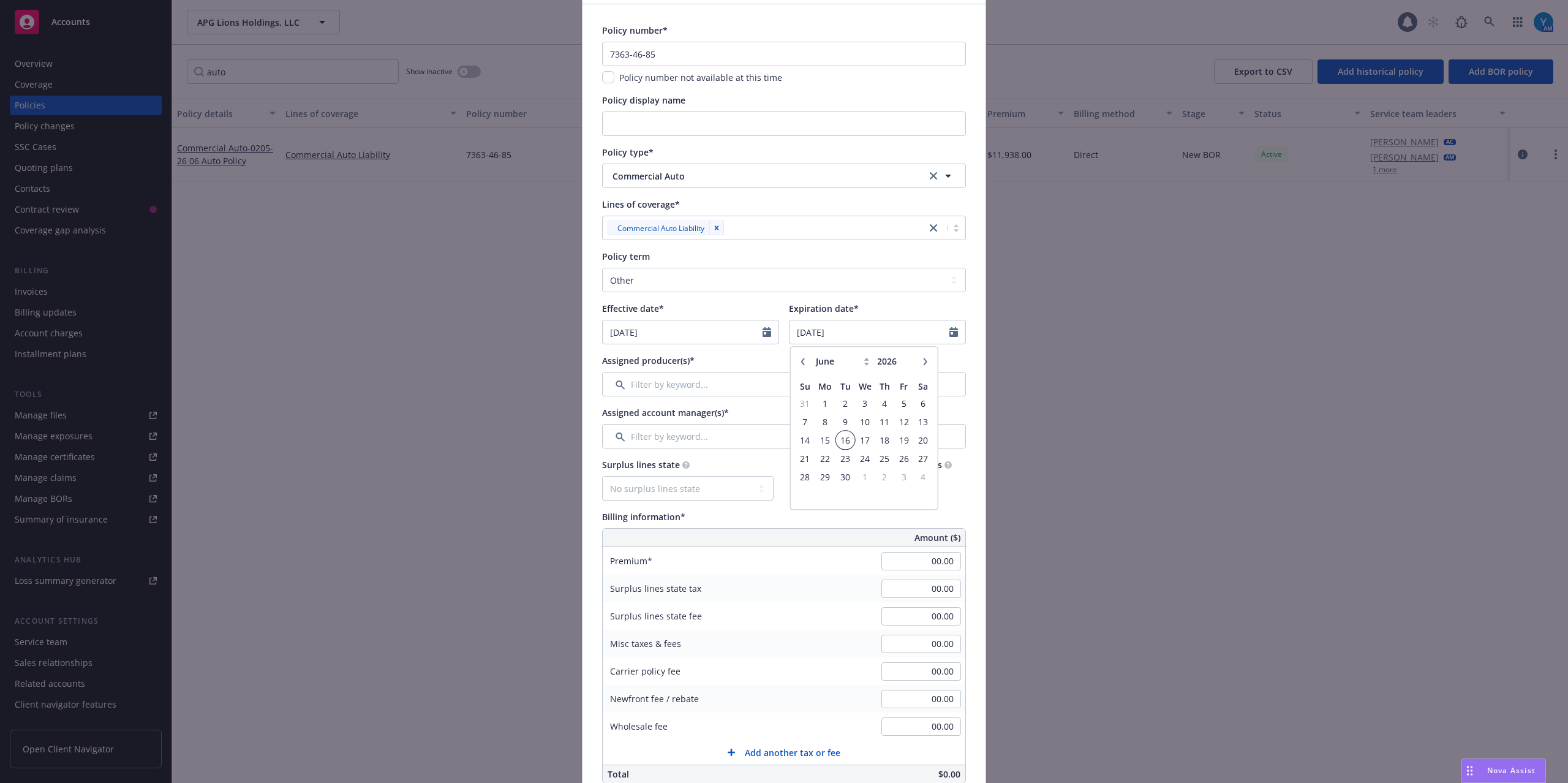
click at [843, 444] on span "16" at bounding box center [845, 439] width 17 height 15
type input "[DATE]"
click at [949, 331] on icon "Calendar" at bounding box center [954, 331] width 9 height 10
select select "6"
type input "2025"
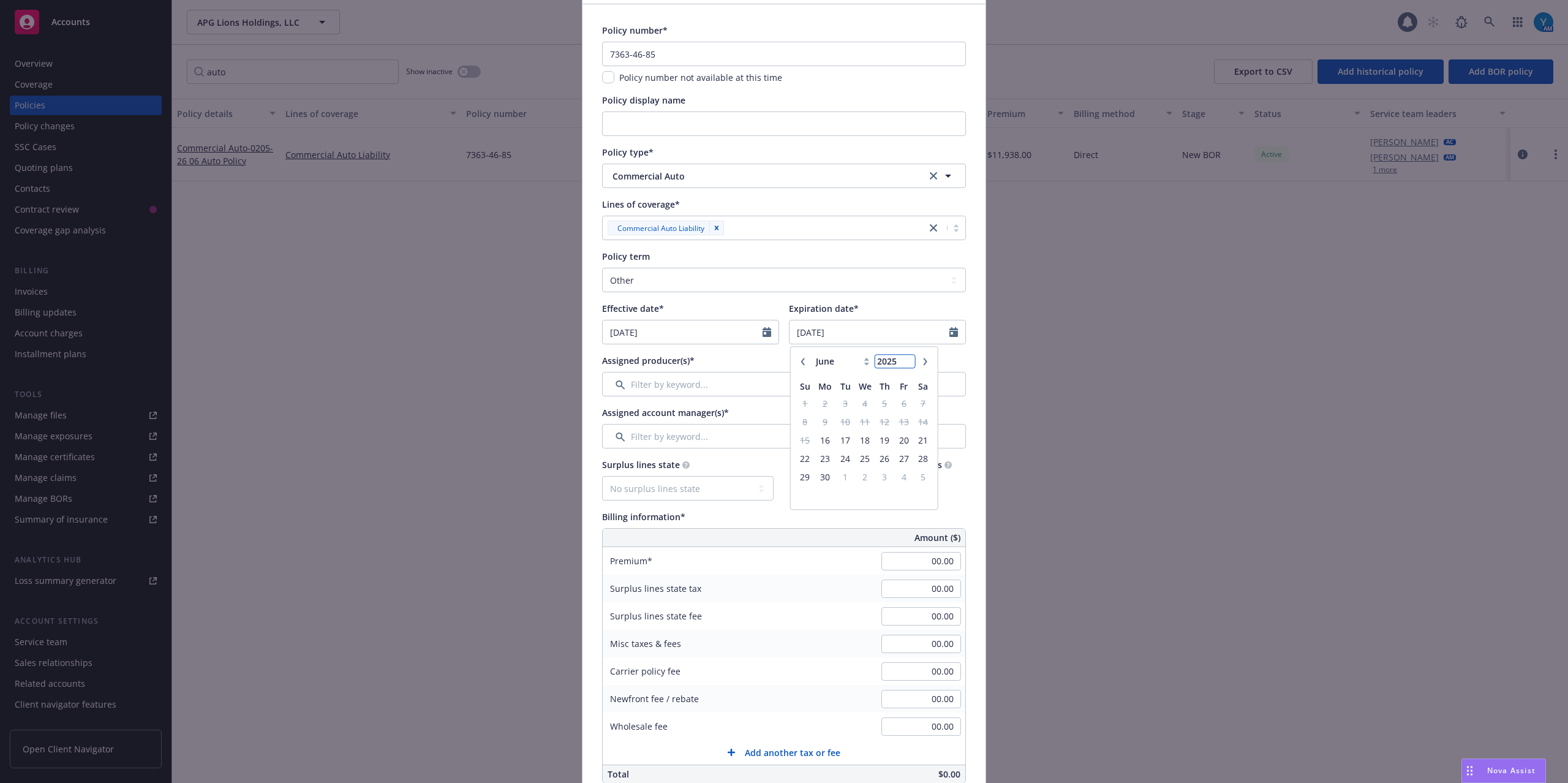
click at [903, 364] on input "2025" at bounding box center [894, 361] width 40 height 12
click at [913, 309] on div "Expiration date*" at bounding box center [877, 308] width 177 height 12
select select "6"
click at [645, 333] on input "[DATE]" at bounding box center [683, 332] width 160 height 23
type input "[DATE]"
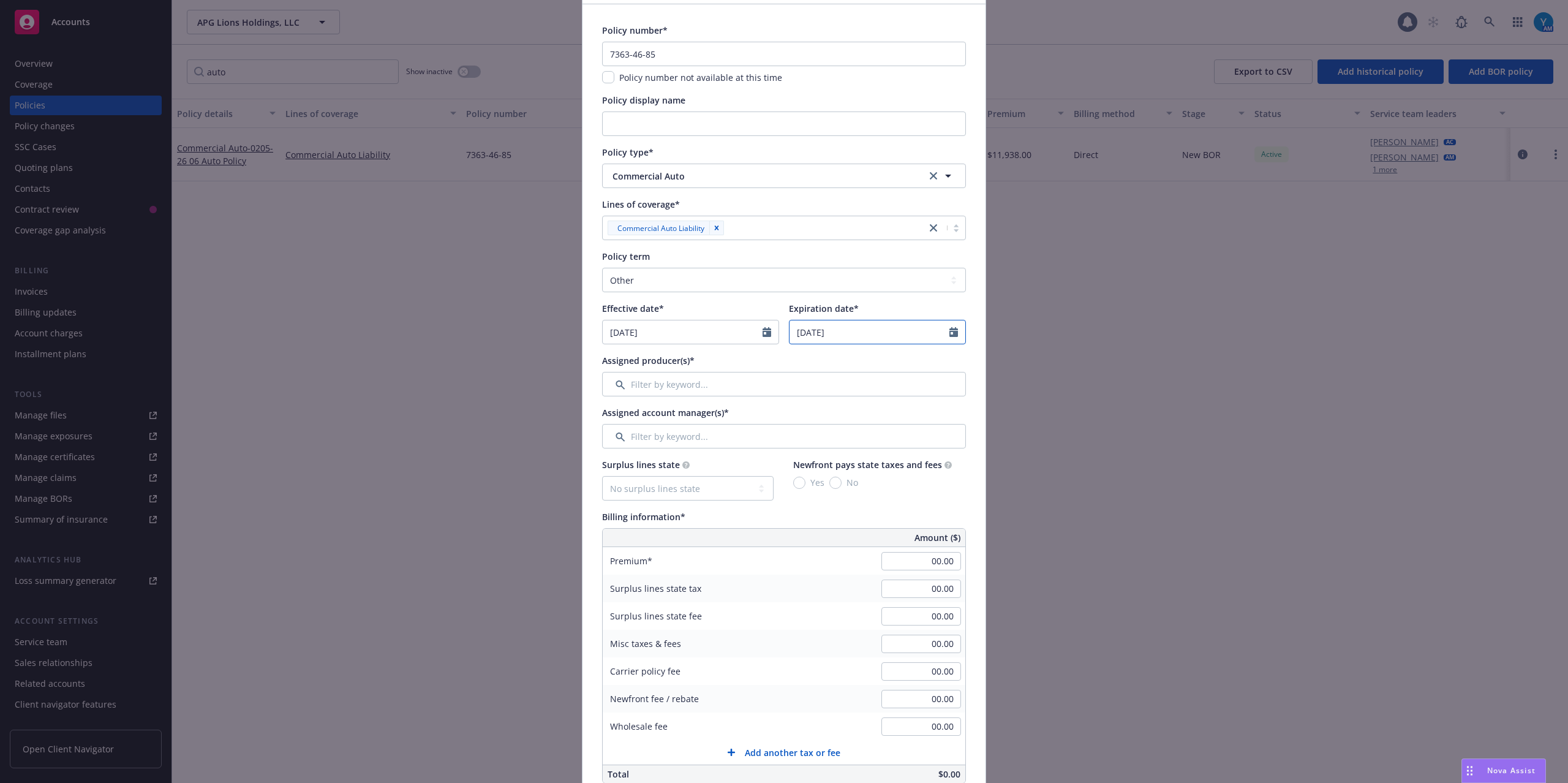
click at [856, 326] on input "[DATE]" at bounding box center [869, 332] width 160 height 23
select select "6"
click at [832, 328] on input "[DATE]" at bounding box center [869, 332] width 160 height 23
type input "[DATE]"
click at [942, 346] on div "Policy number* 7363-46-85 Policy number not available at this time Policy displ…" at bounding box center [784, 660] width 364 height 1274
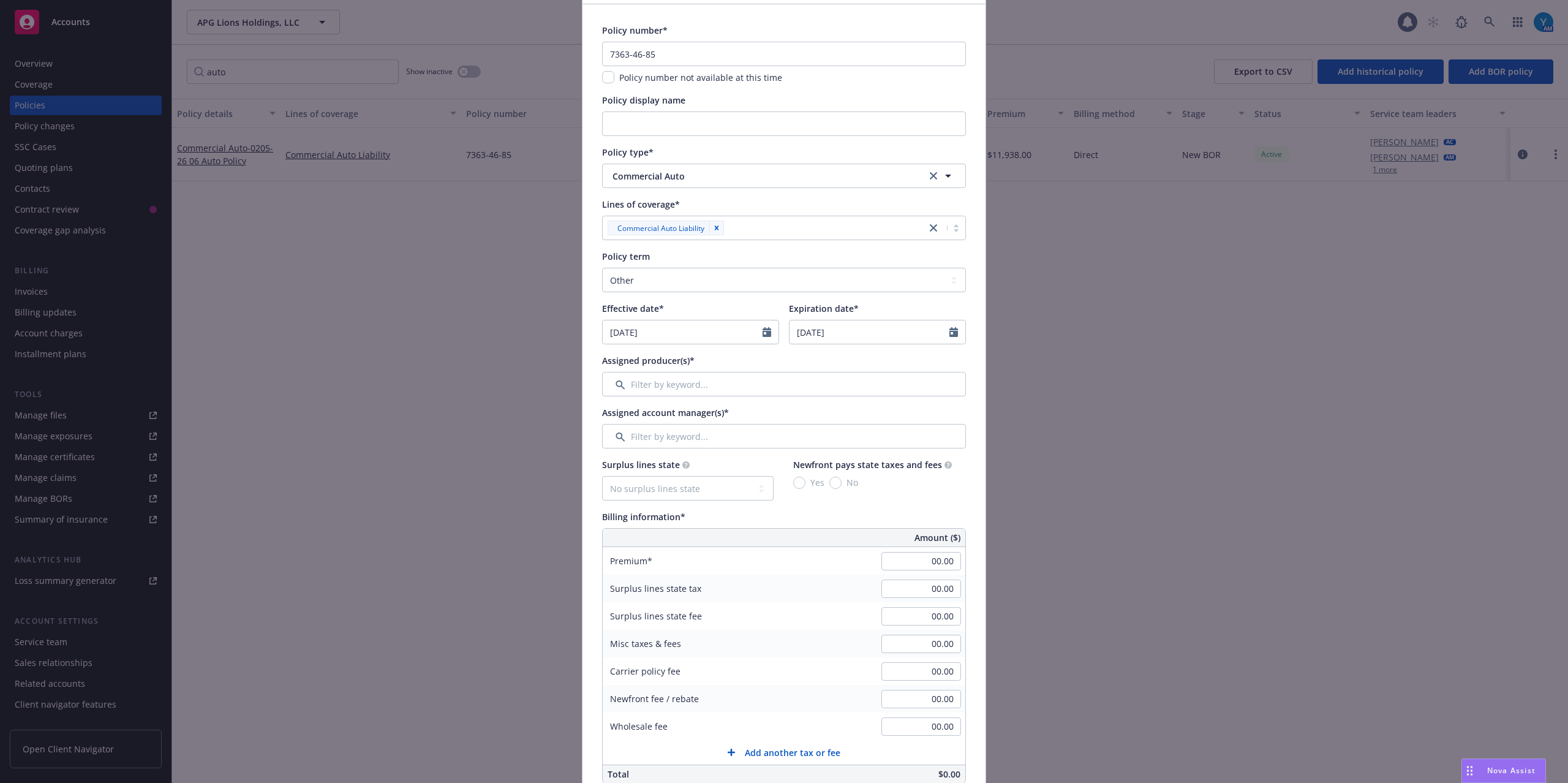
scroll to position [0, 0]
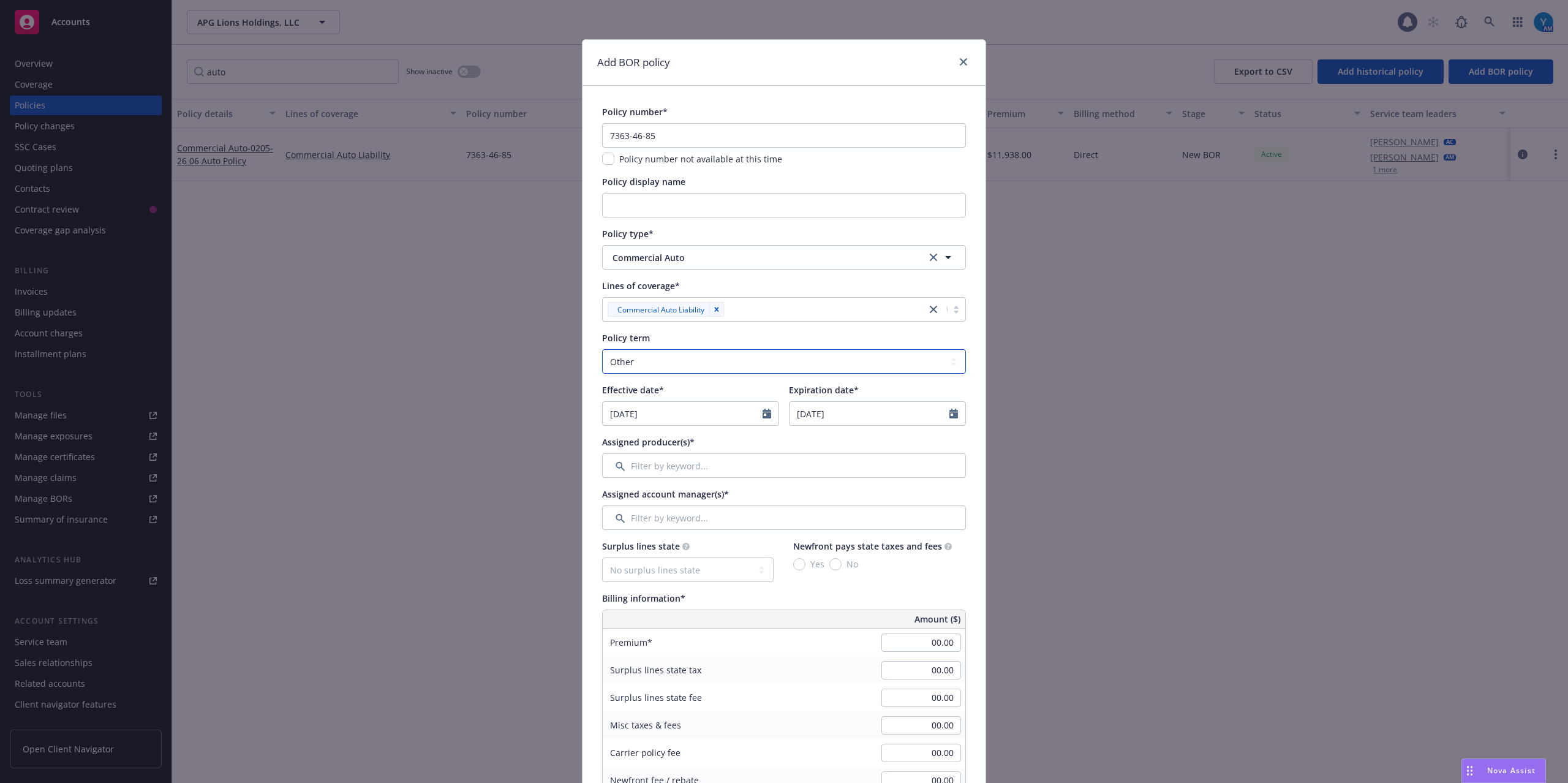
drag, startPoint x: 689, startPoint y: 349, endPoint x: 694, endPoint y: 360, distance: 12.1
click at [689, 349] on select "Select policy term 12 Month 6 Month 4 Month 3 Month 2 Month 1 Month 36 Month (3…" at bounding box center [784, 361] width 364 height 25
select select "12"
click at [602, 350] on select "Select policy term 12 Month 6 Month 4 Month 3 Month 2 Month 1 Month 36 Month (3…" at bounding box center [784, 361] width 364 height 25
click at [777, 335] on div "Policy term" at bounding box center [784, 337] width 364 height 12
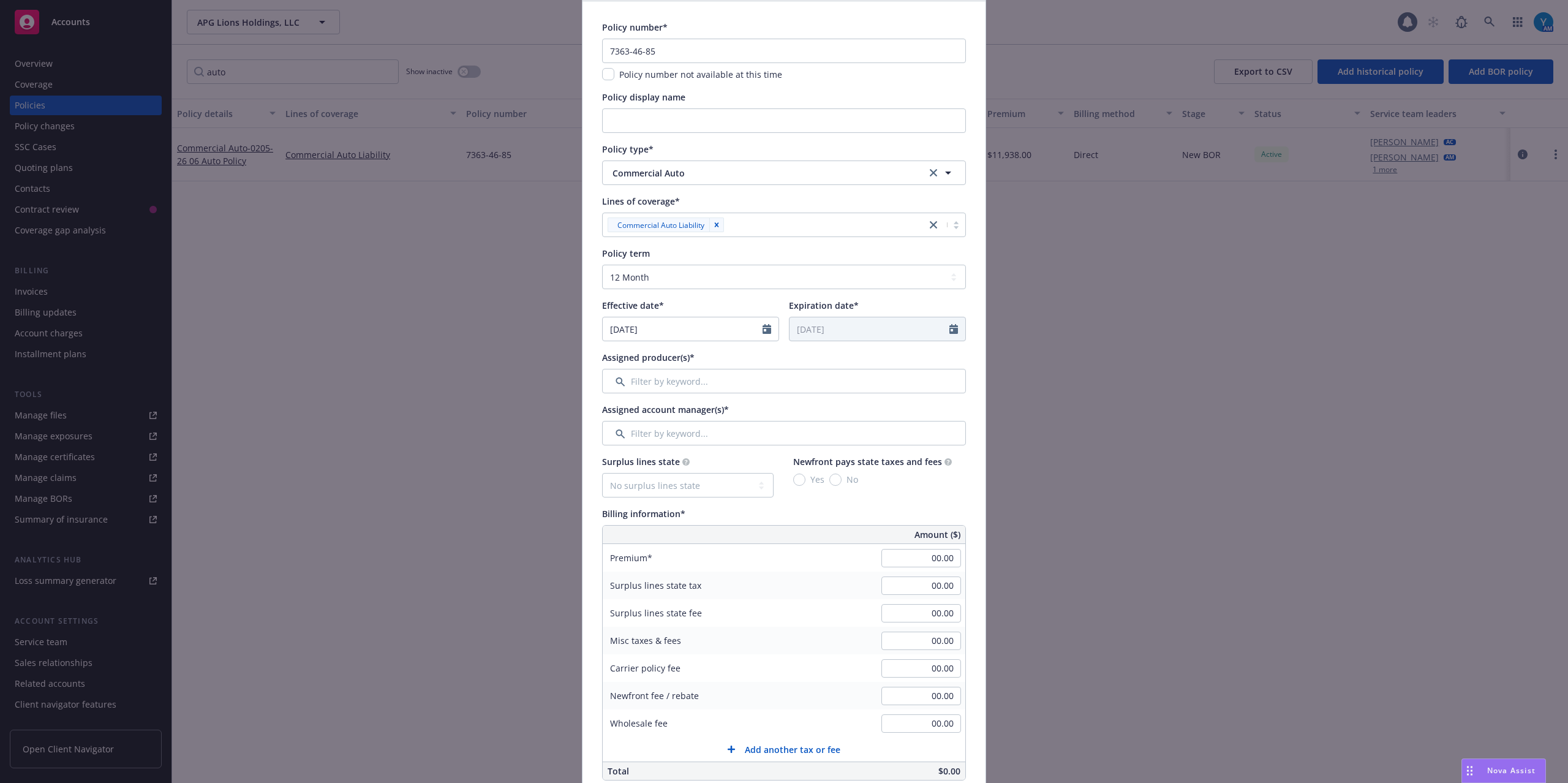
scroll to position [163, 0]
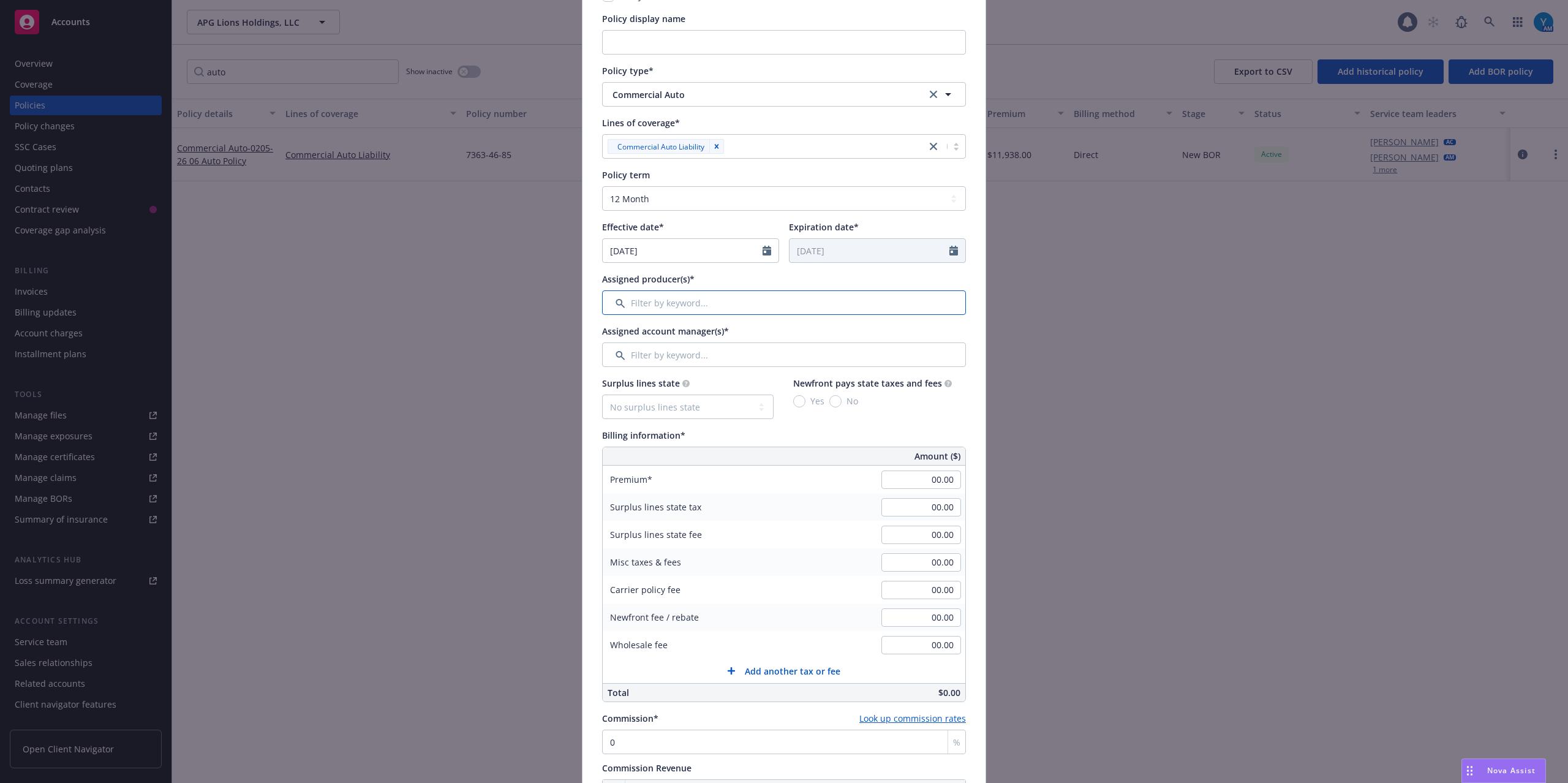
click at [702, 306] on input "Filter by keyword..." at bounding box center [784, 303] width 364 height 25
click at [663, 301] on input "Filter by keyword..." at bounding box center [784, 303] width 364 height 25
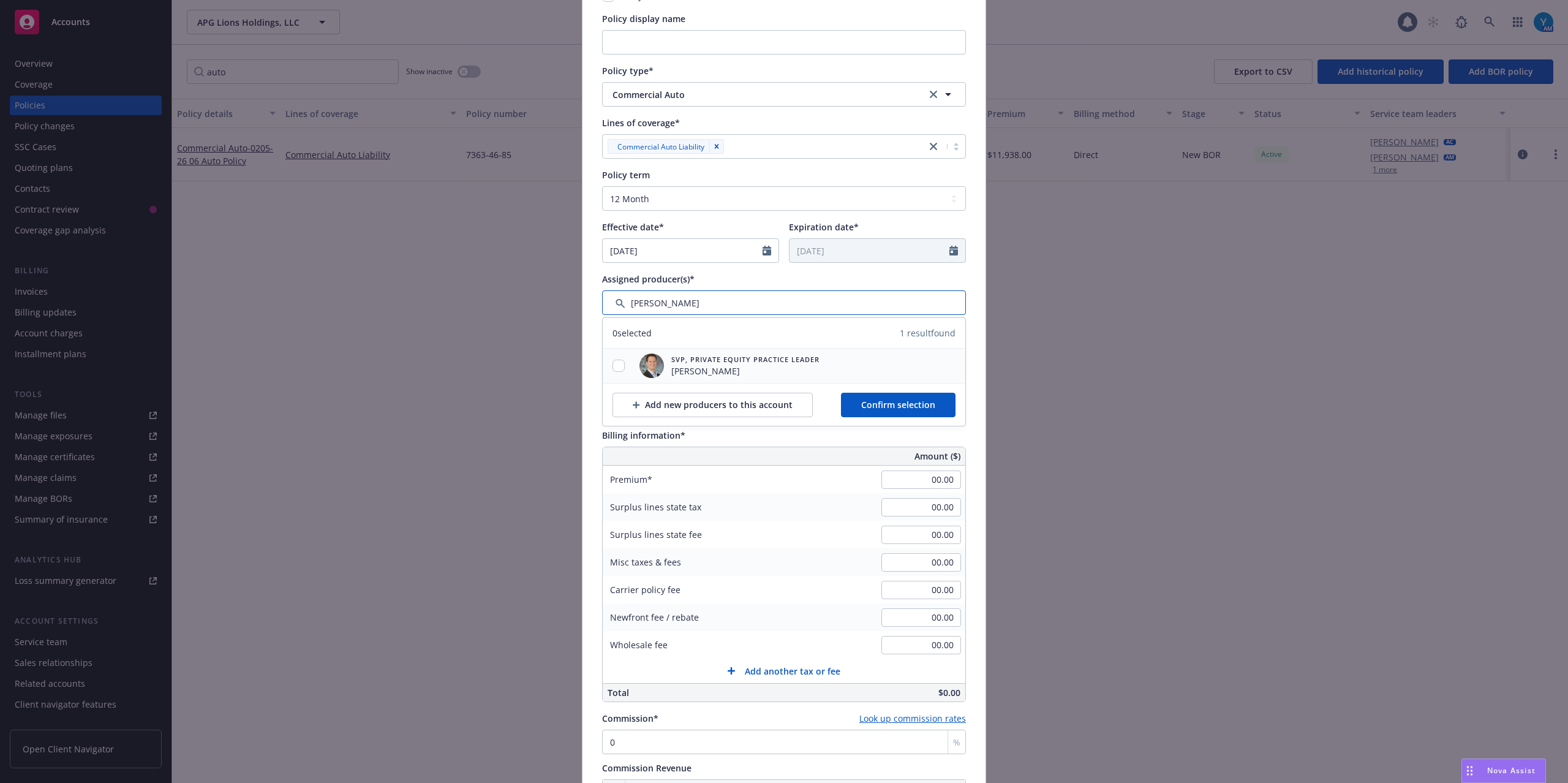
type input "[PERSON_NAME]"
click at [614, 363] on input "checkbox" at bounding box center [619, 366] width 12 height 12
checkbox input "true"
click at [916, 400] on span "Confirm selection" at bounding box center [898, 404] width 74 height 12
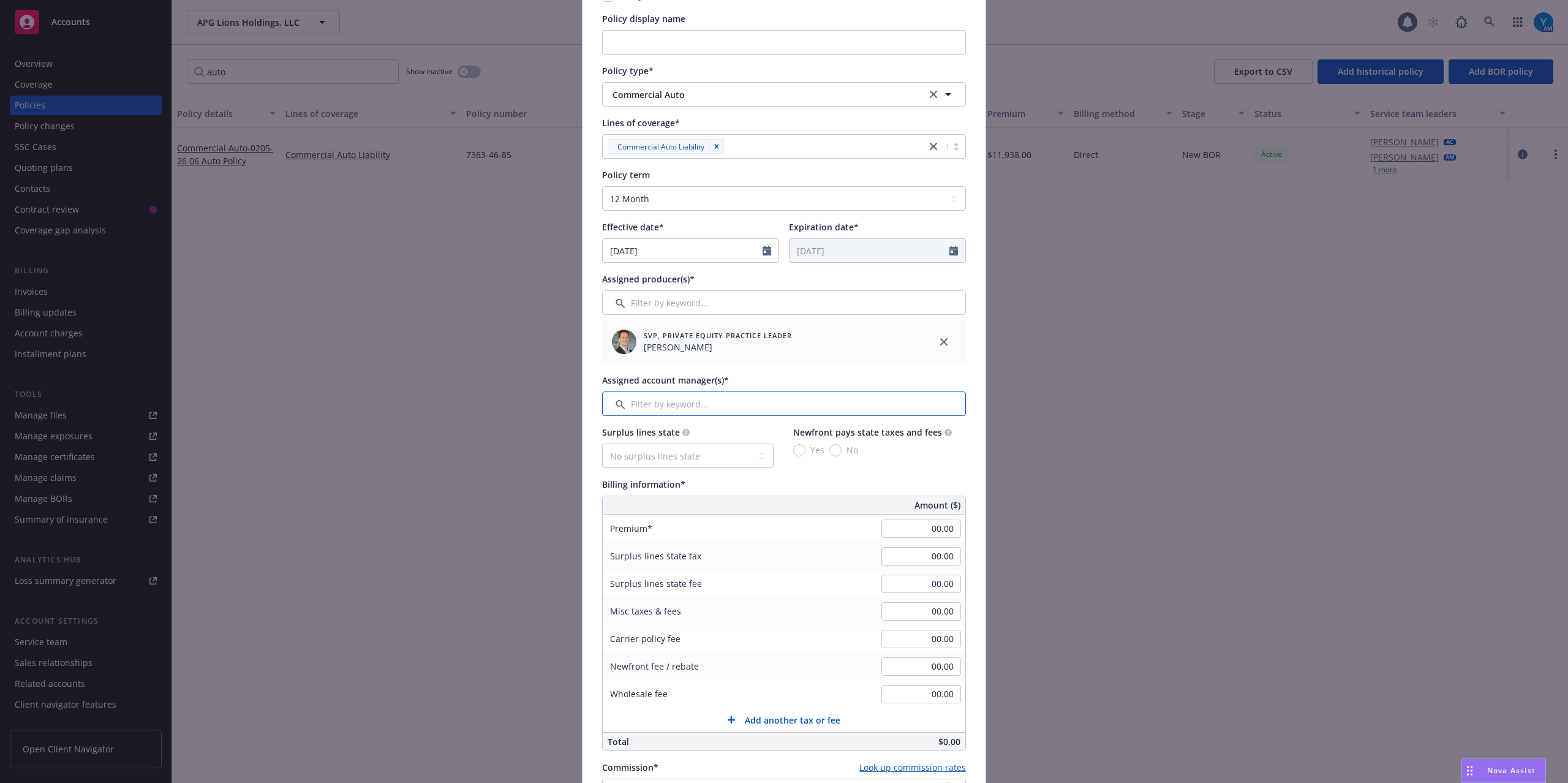
click at [643, 400] on input "Filter by keyword..." at bounding box center [784, 404] width 364 height 25
type input "lil"
click at [613, 471] on input "checkbox" at bounding box center [619, 467] width 12 height 12
checkbox input "true"
click at [935, 498] on button "Confirm selection" at bounding box center [904, 506] width 115 height 25
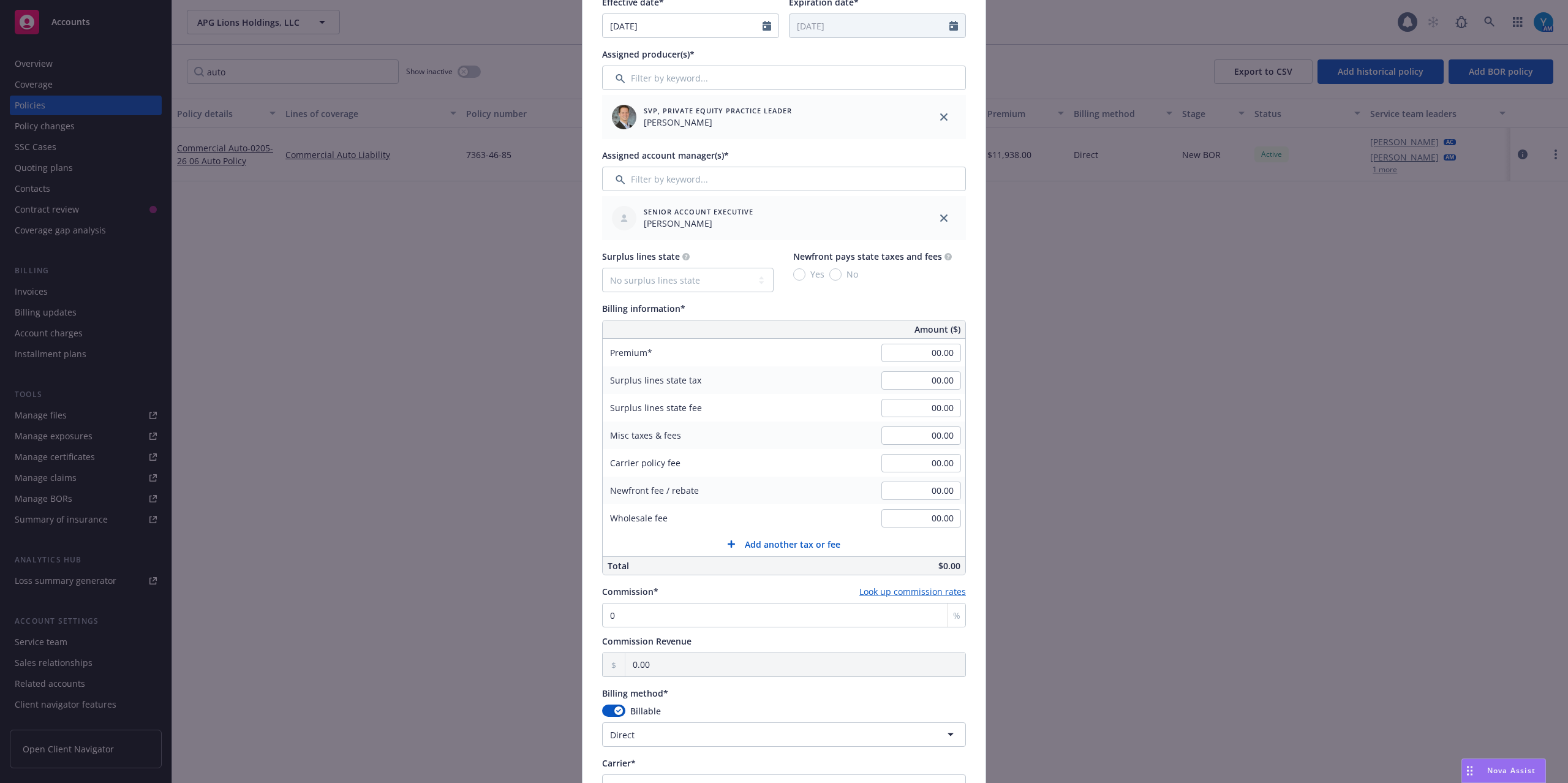
scroll to position [408, 0]
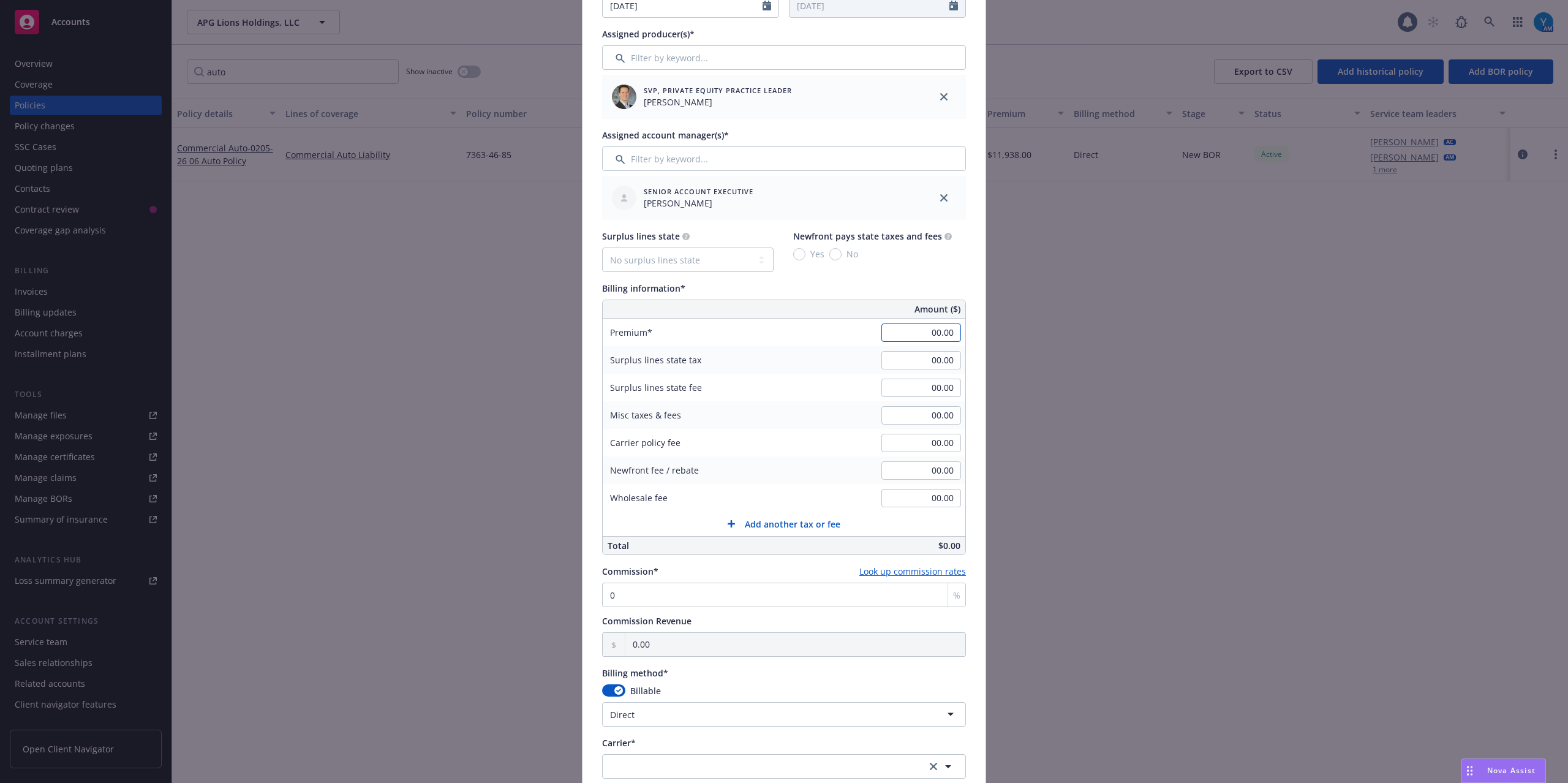
click at [917, 339] on input "00.00" at bounding box center [922, 332] width 80 height 19
type input "1.00"
click at [956, 280] on div "Surplus lines state No surplus lines state [US_STATE] [US_STATE] [US_STATE] [US…" at bounding box center [784, 392] width 364 height 325
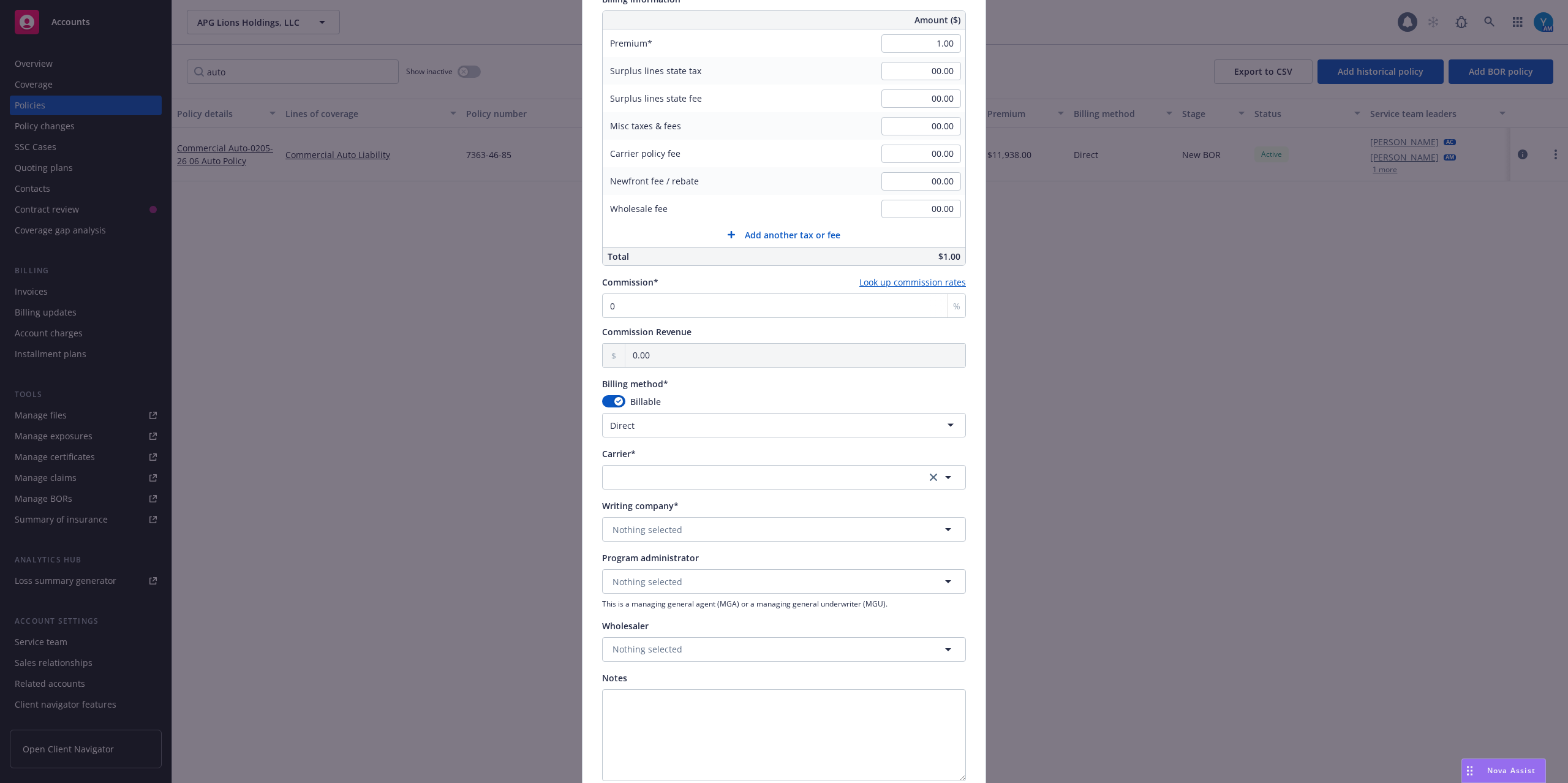
scroll to position [735, 0]
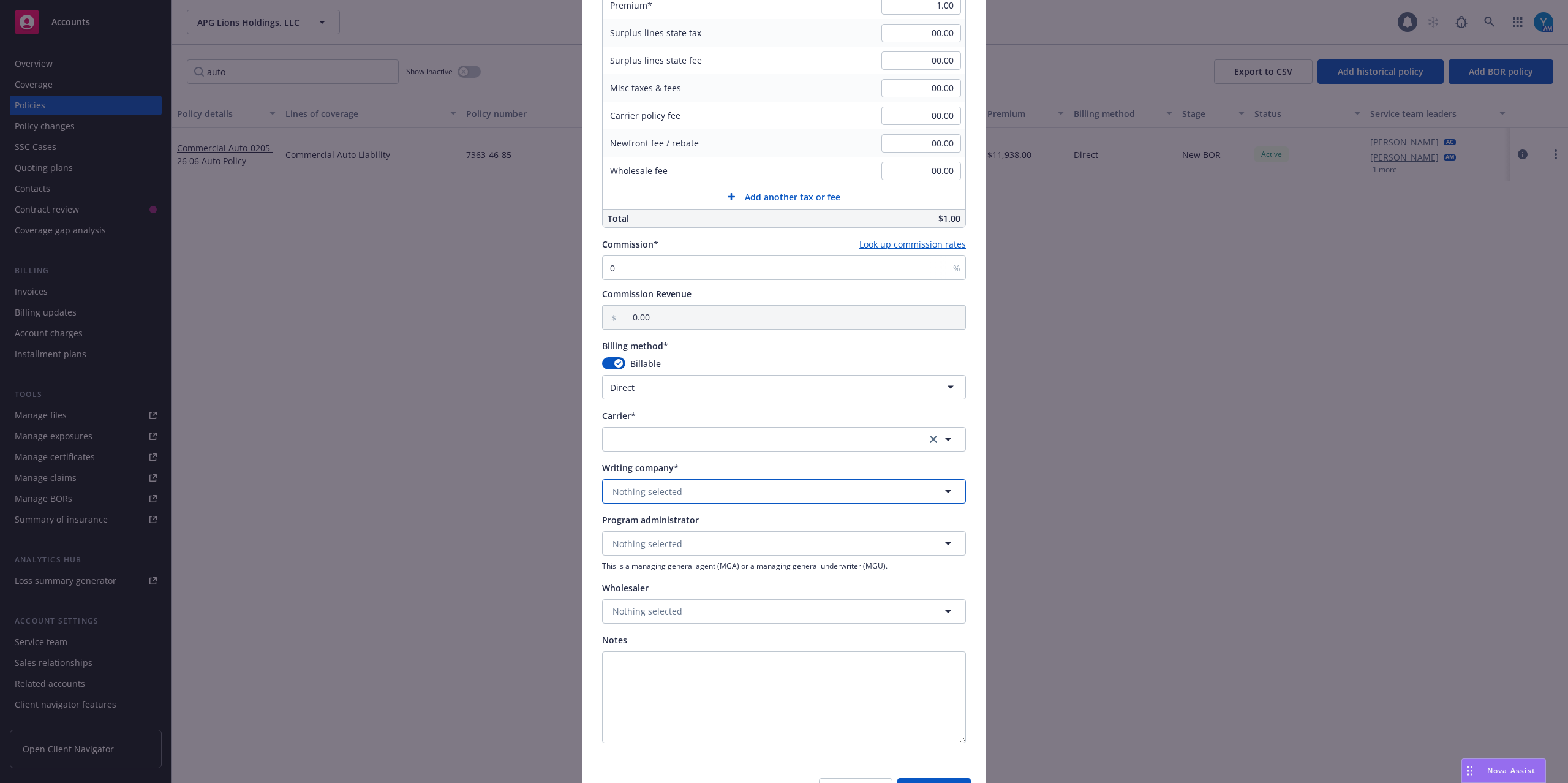
drag, startPoint x: 645, startPoint y: 501, endPoint x: 647, endPoint y: 493, distance: 8.2
click at [645, 501] on button "Nothing selected" at bounding box center [784, 492] width 364 height 25
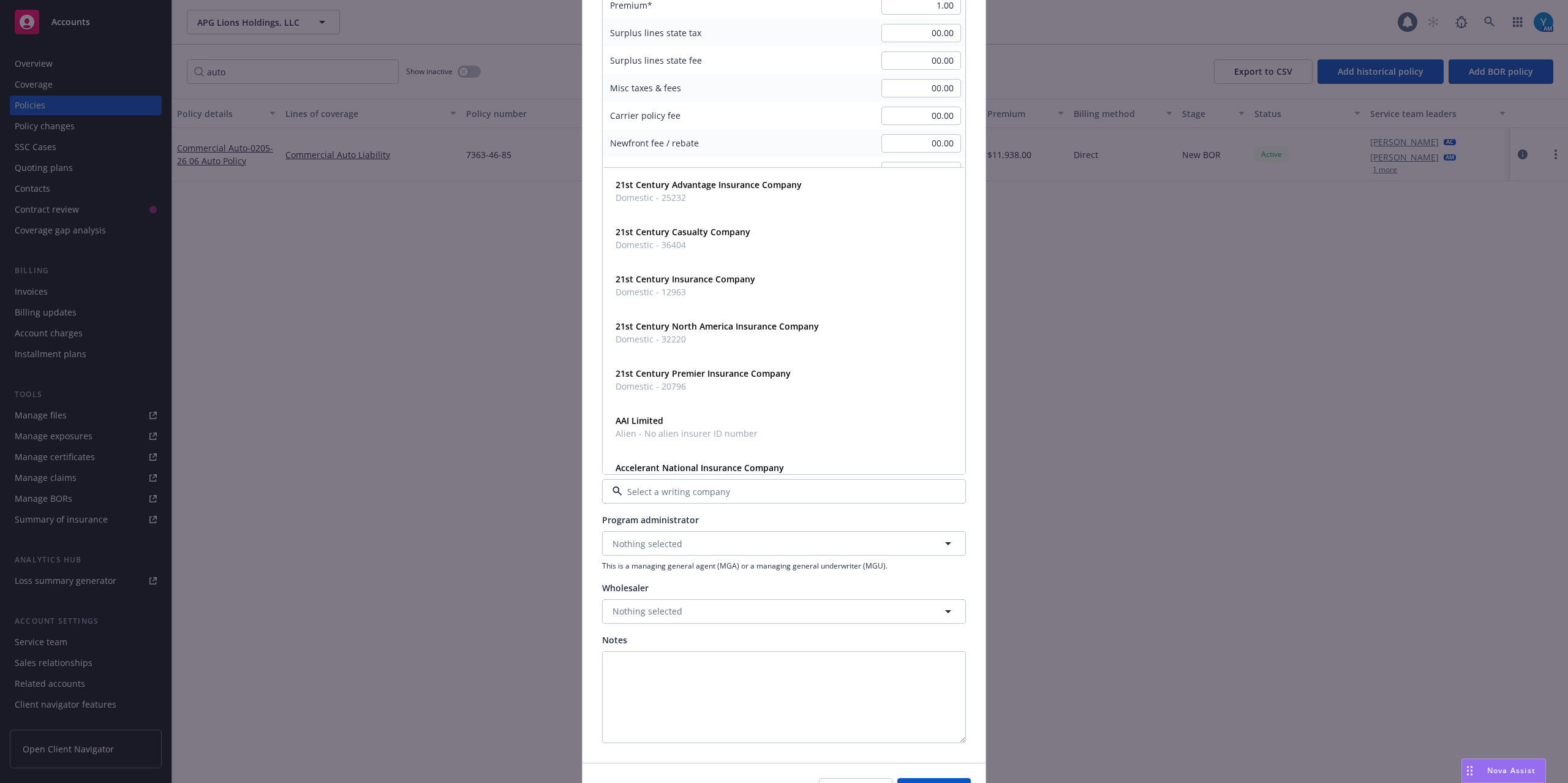
click at [648, 493] on input at bounding box center [781, 491] width 319 height 12
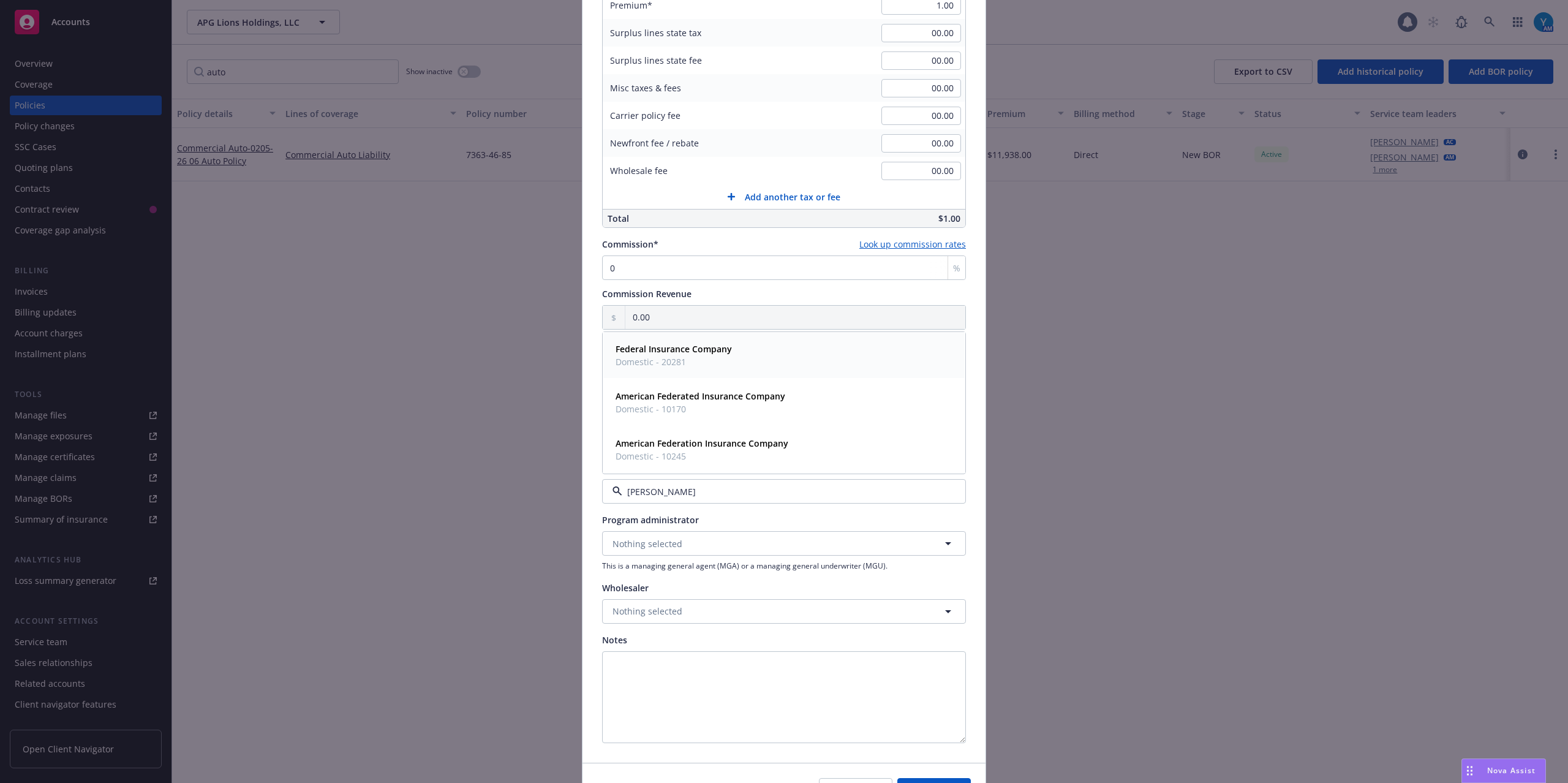
type input "federa"
click at [685, 360] on span "Domestic - 20281" at bounding box center [673, 361] width 116 height 12
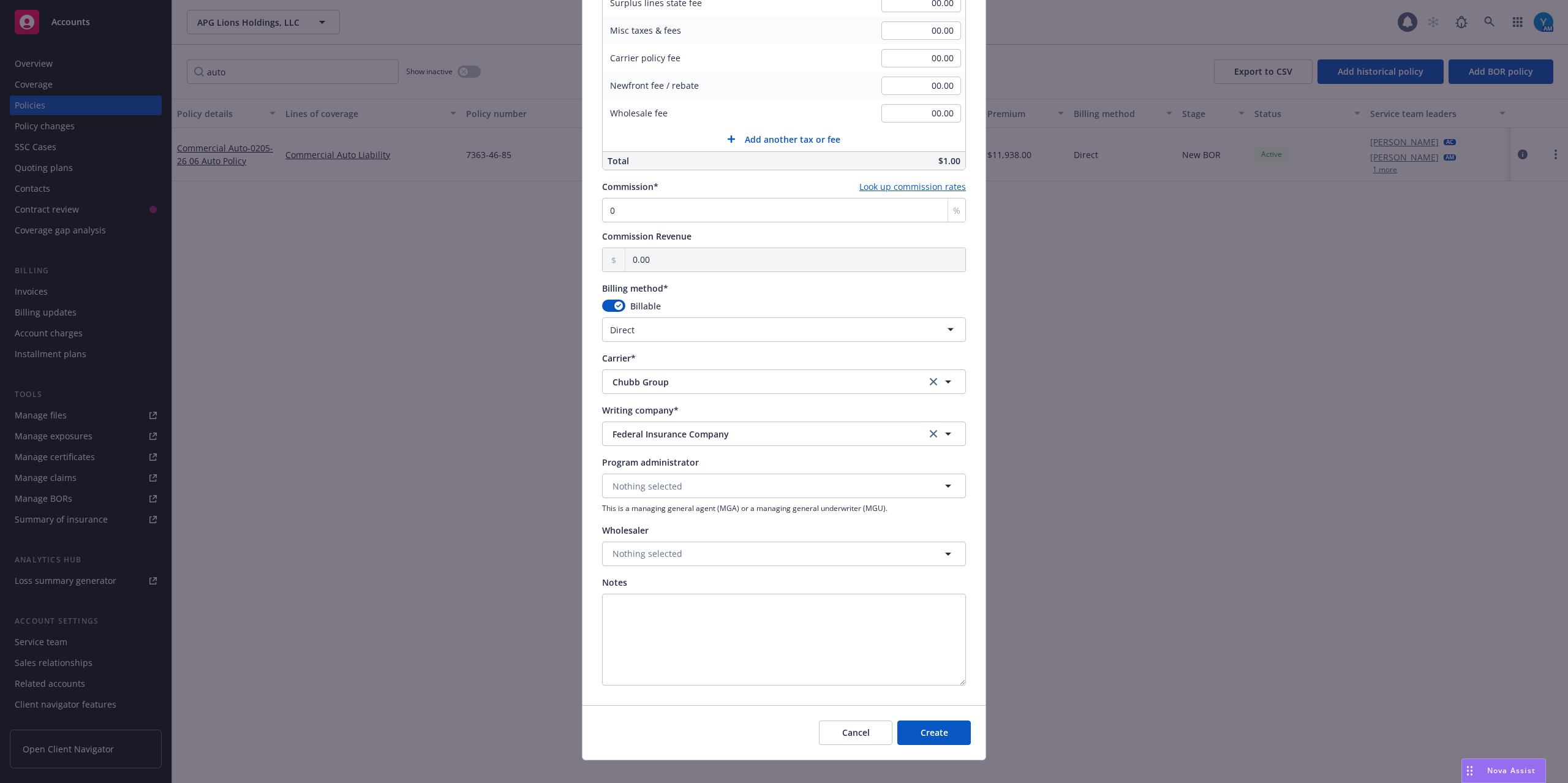
scroll to position [810, 0]
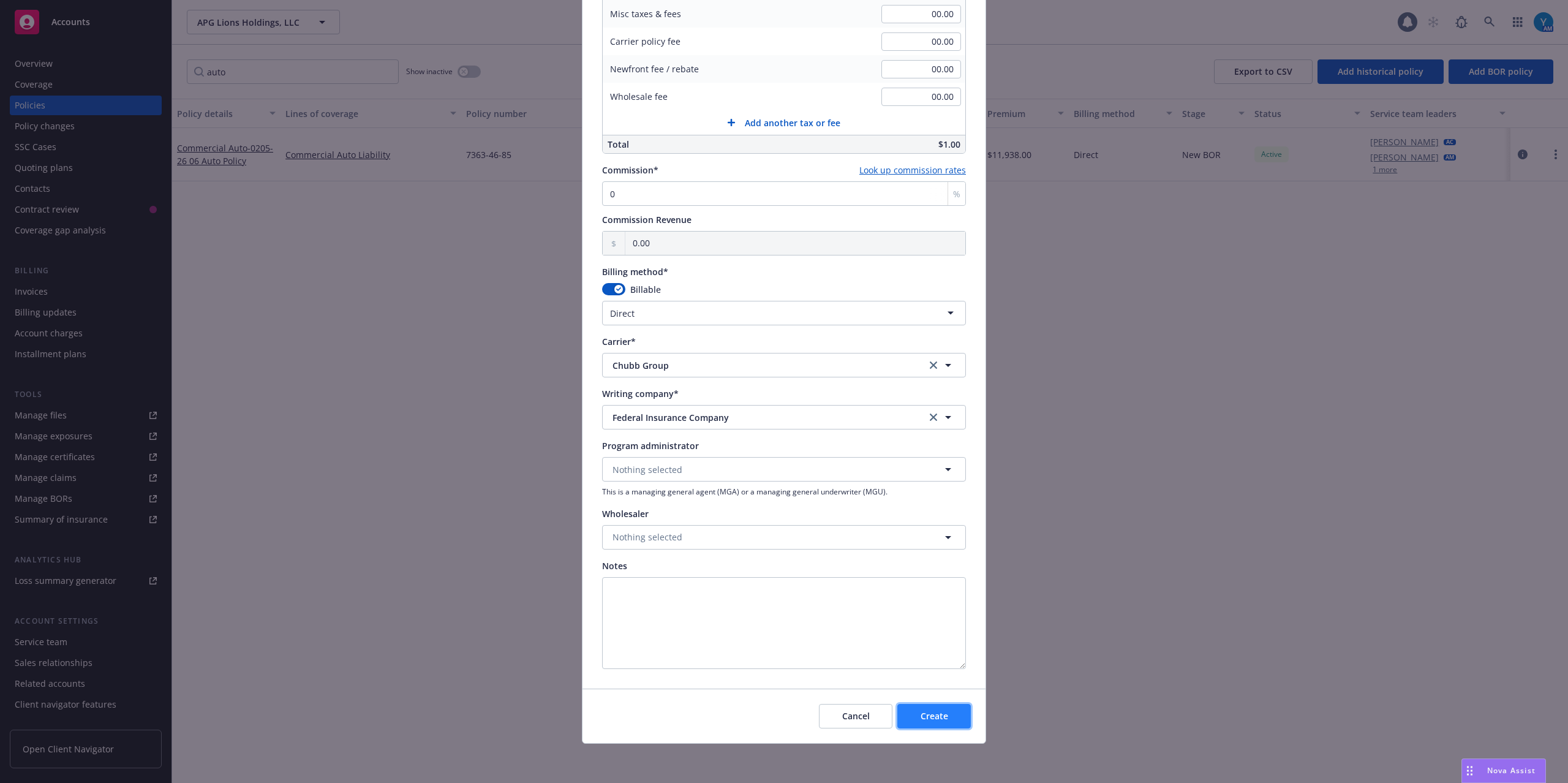
click at [935, 712] on span "Create" at bounding box center [934, 716] width 28 height 12
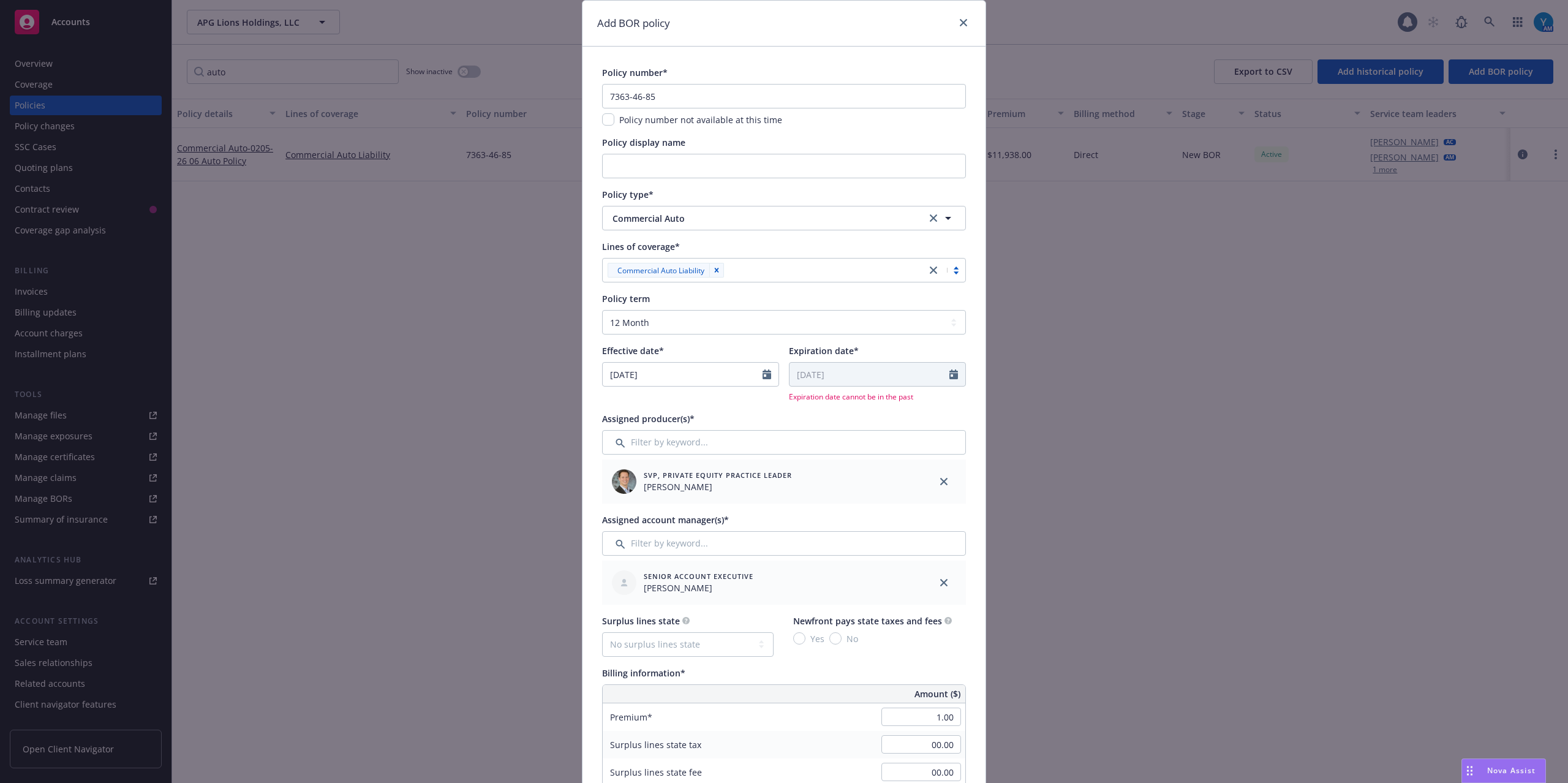
scroll to position [0, 0]
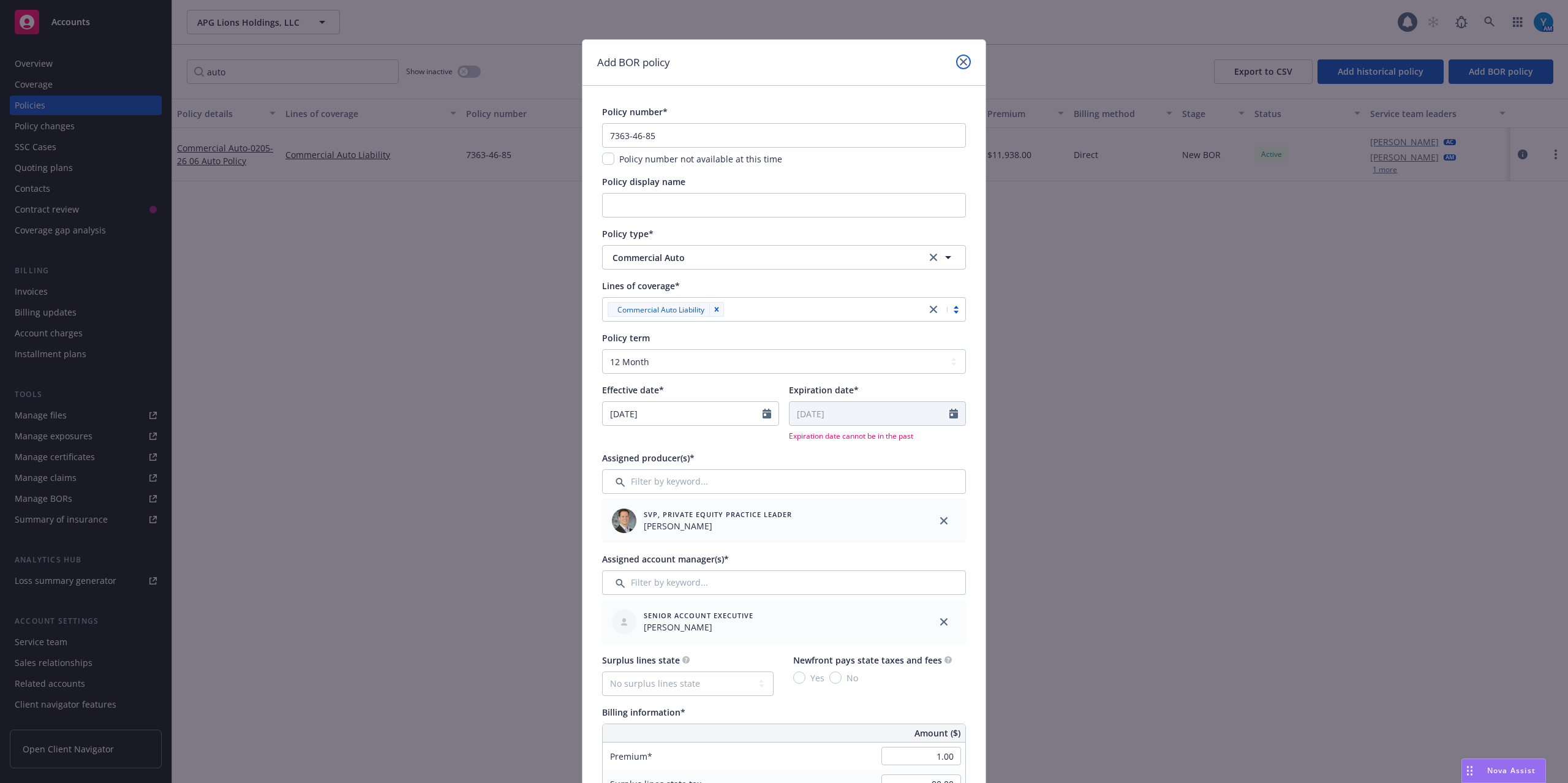
drag, startPoint x: 957, startPoint y: 59, endPoint x: 1002, endPoint y: 65, distance: 45.4
click at [960, 59] on icon "close" at bounding box center [963, 62] width 7 height 7
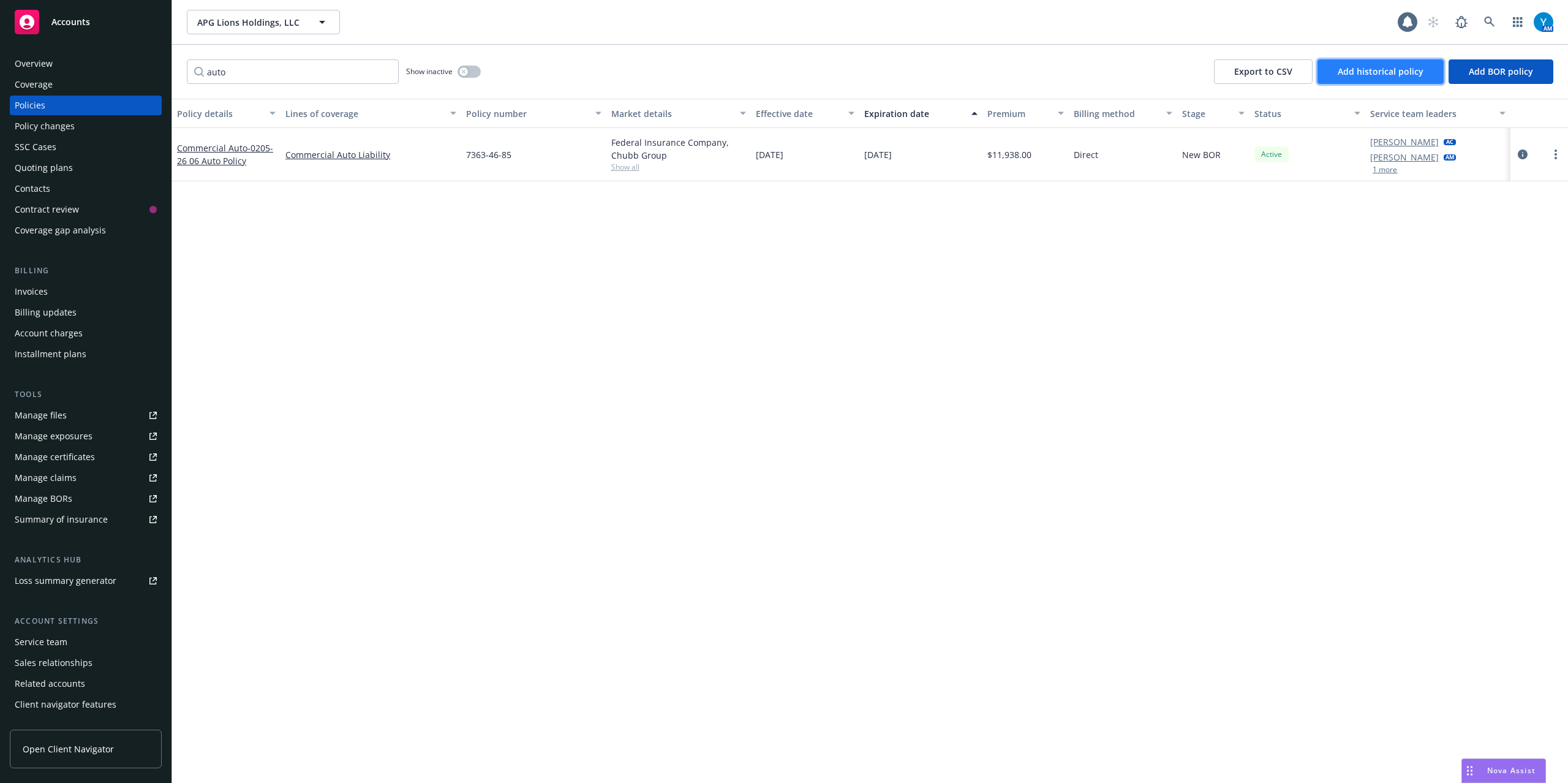
click at [1371, 72] on span "Add historical policy" at bounding box center [1381, 71] width 86 height 12
select select "other"
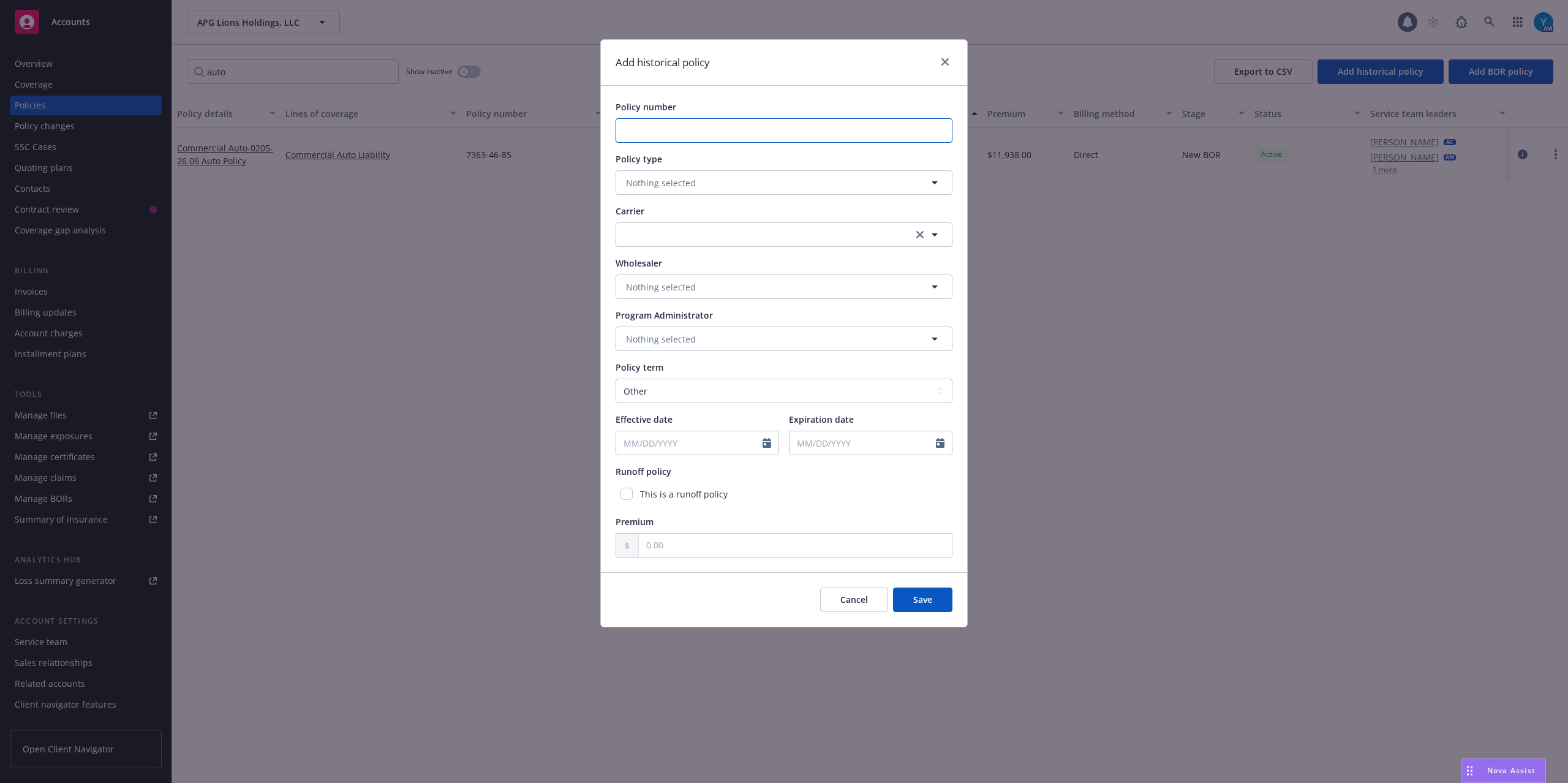
click at [701, 130] on input "Policy number" at bounding box center [783, 130] width 337 height 25
click at [681, 126] on input "Policy number" at bounding box center [783, 130] width 337 height 25
type input "7363-46-85"
click at [780, 84] on div "Add historical policy" at bounding box center [784, 63] width 367 height 46
click at [668, 185] on span "Nothing selected" at bounding box center [661, 183] width 70 height 12
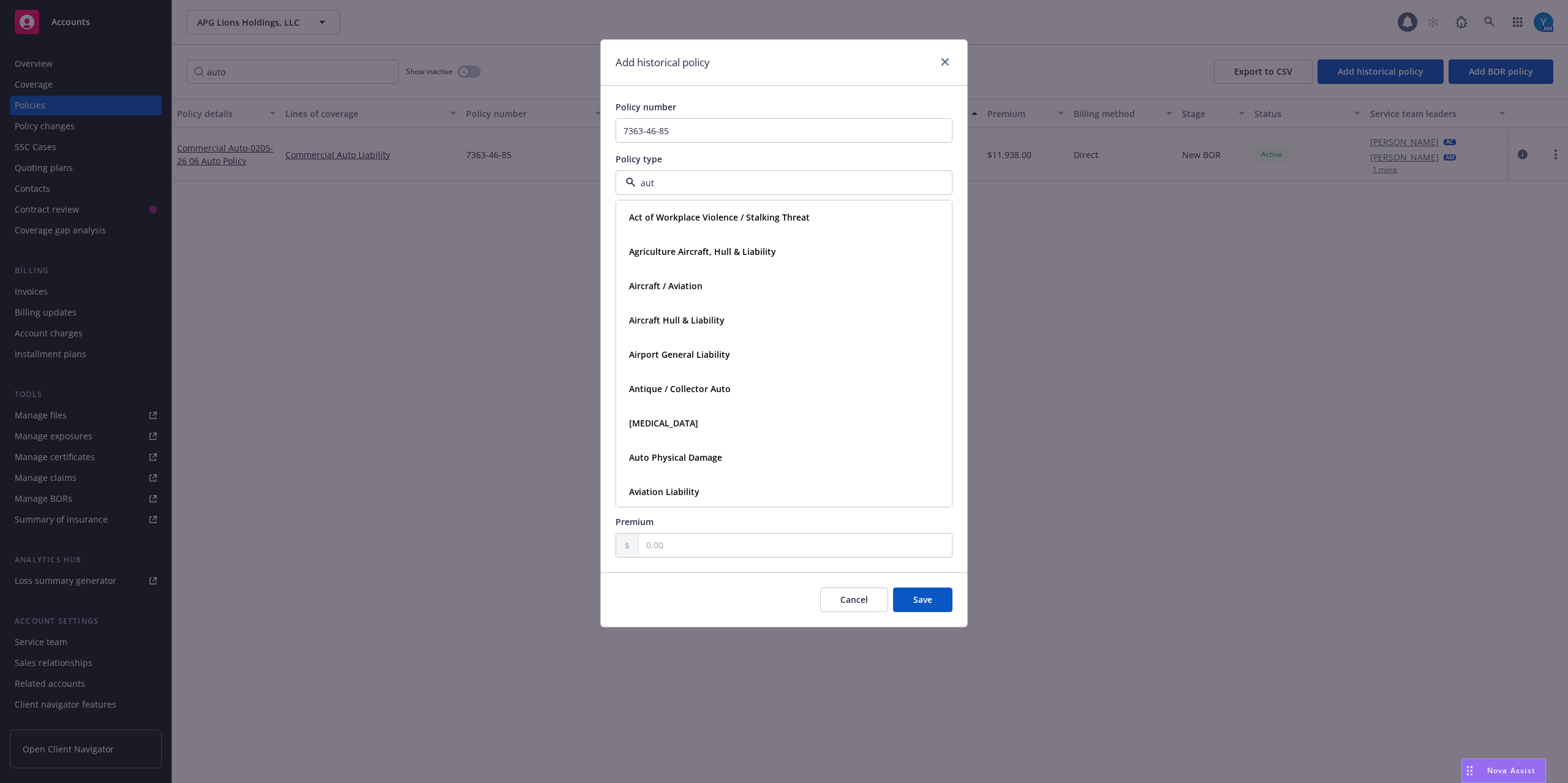
type input "auto"
click at [702, 250] on div "Commercial Auto" at bounding box center [664, 251] width 80 height 18
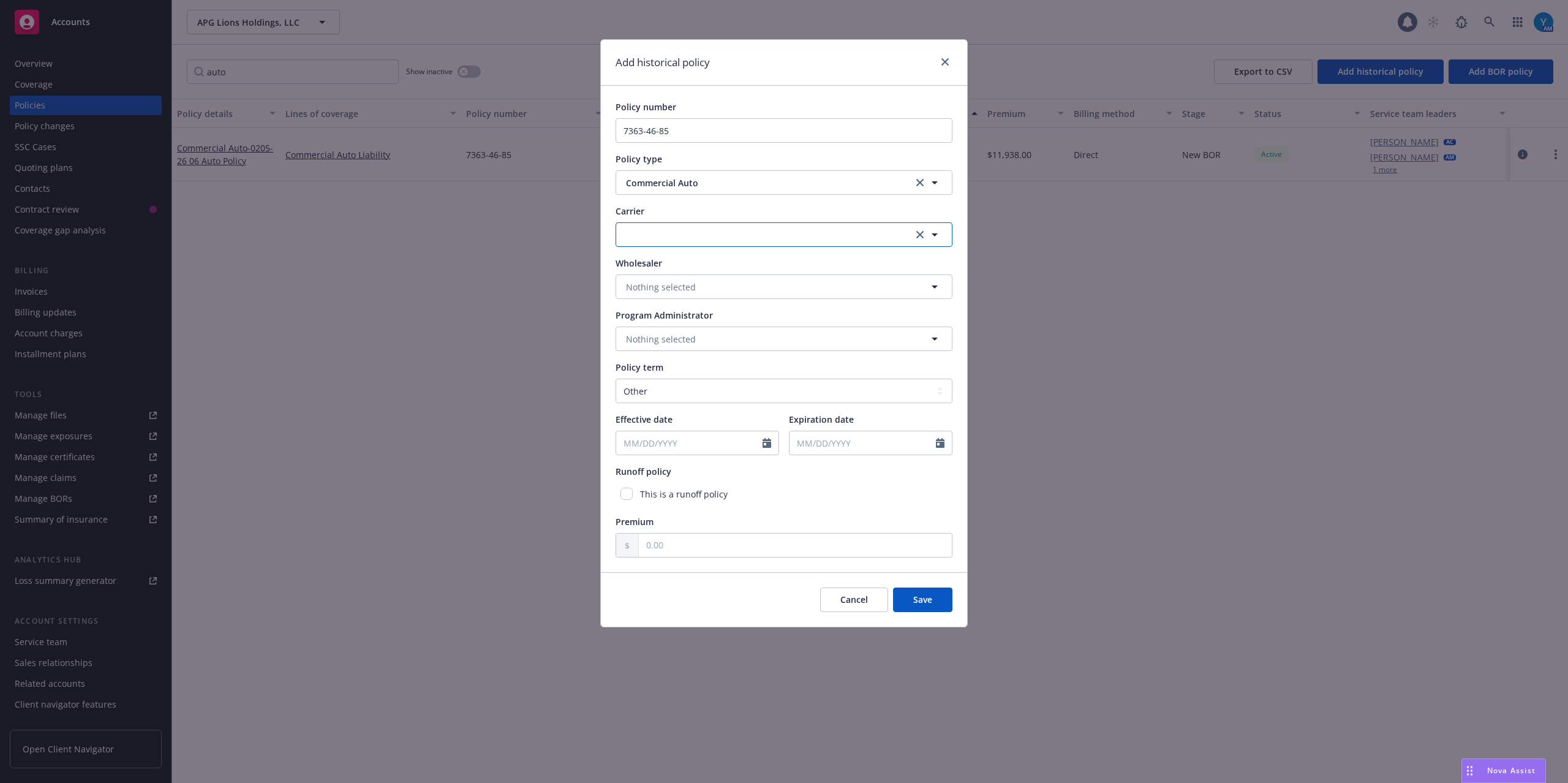
click at [664, 234] on button "button" at bounding box center [783, 234] width 337 height 25
type input "federa"
drag, startPoint x: 707, startPoint y: 214, endPoint x: 709, endPoint y: 220, distance: 6.3
click at [707, 213] on div "Carrier" at bounding box center [783, 210] width 337 height 12
click at [685, 281] on span "Nothing selected" at bounding box center [661, 287] width 70 height 12
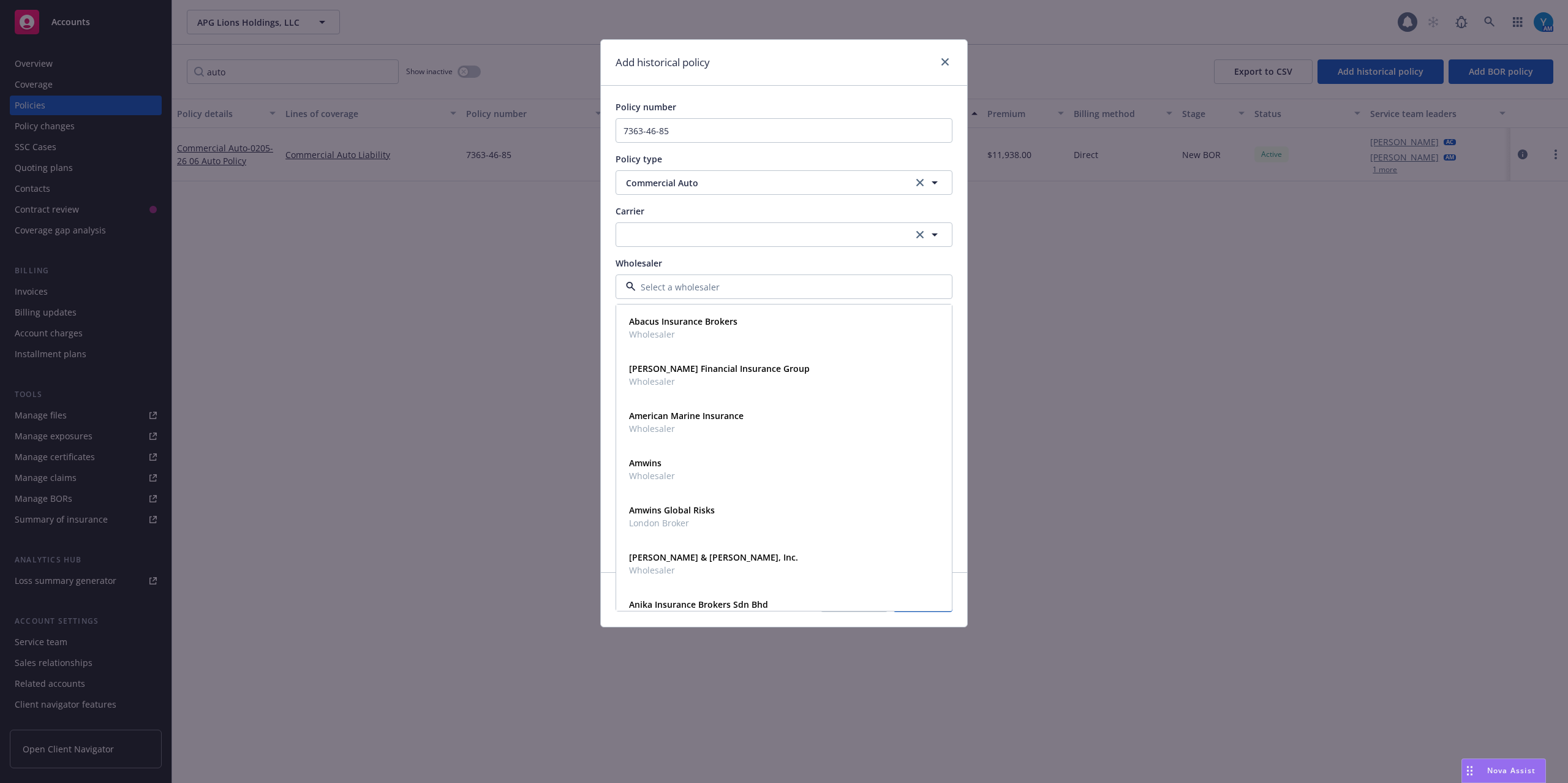
click at [685, 256] on div "Policy number 7363-46-85 Policy type Commercial Auto Carrier federa Wholesaler …" at bounding box center [783, 328] width 337 height 457
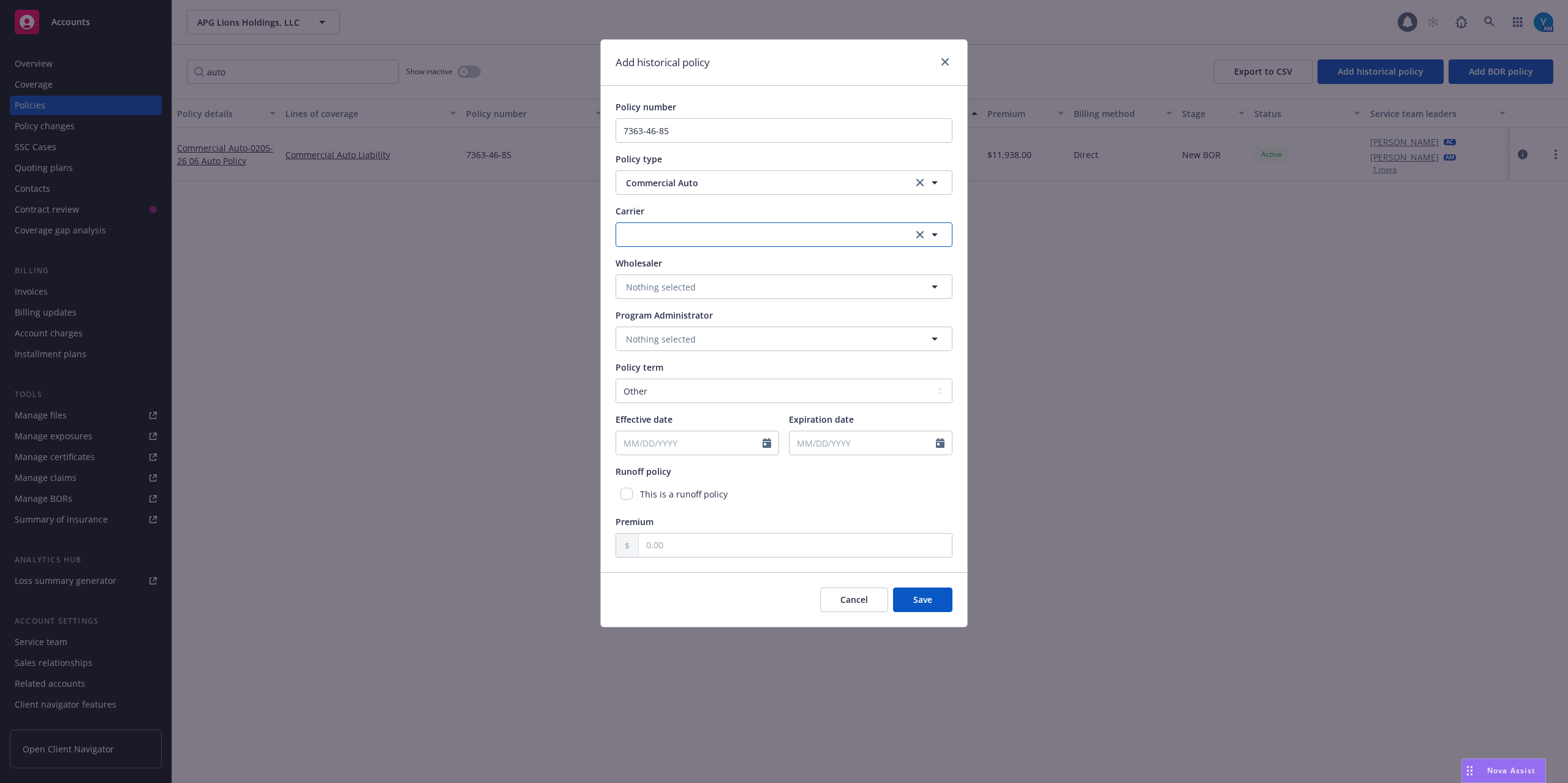
click at [650, 238] on button "button" at bounding box center [783, 234] width 337 height 25
type input "chubb"
click at [760, 319] on div "Chubb Group Appointed carrier" at bounding box center [784, 305] width 320 height 30
click at [665, 393] on select "Select policy term 12 Month 6 Month 4 Month 3 Month 2 Month 1 Month 36 Month (3…" at bounding box center [783, 391] width 337 height 25
select select "12"
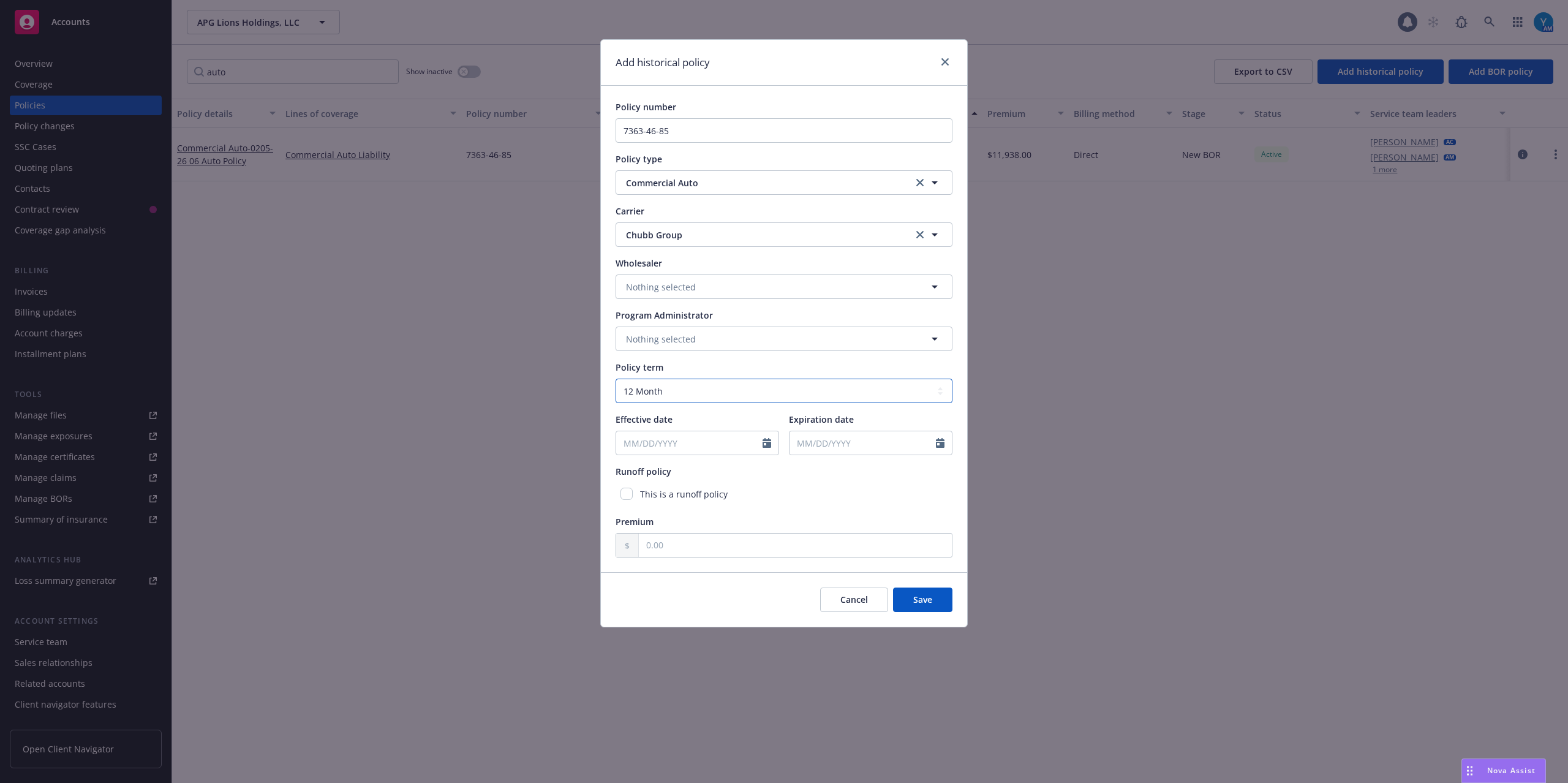
click at [615, 379] on select "Select policy term 12 Month 6 Month 4 Month 3 Month 2 Month 1 Month 36 Month (3…" at bounding box center [783, 391] width 337 height 25
click at [665, 437] on input "Effective date" at bounding box center [689, 443] width 147 height 23
select select "8"
type input "06/"
click at [655, 446] on input "Effective date" at bounding box center [689, 443] width 147 height 23
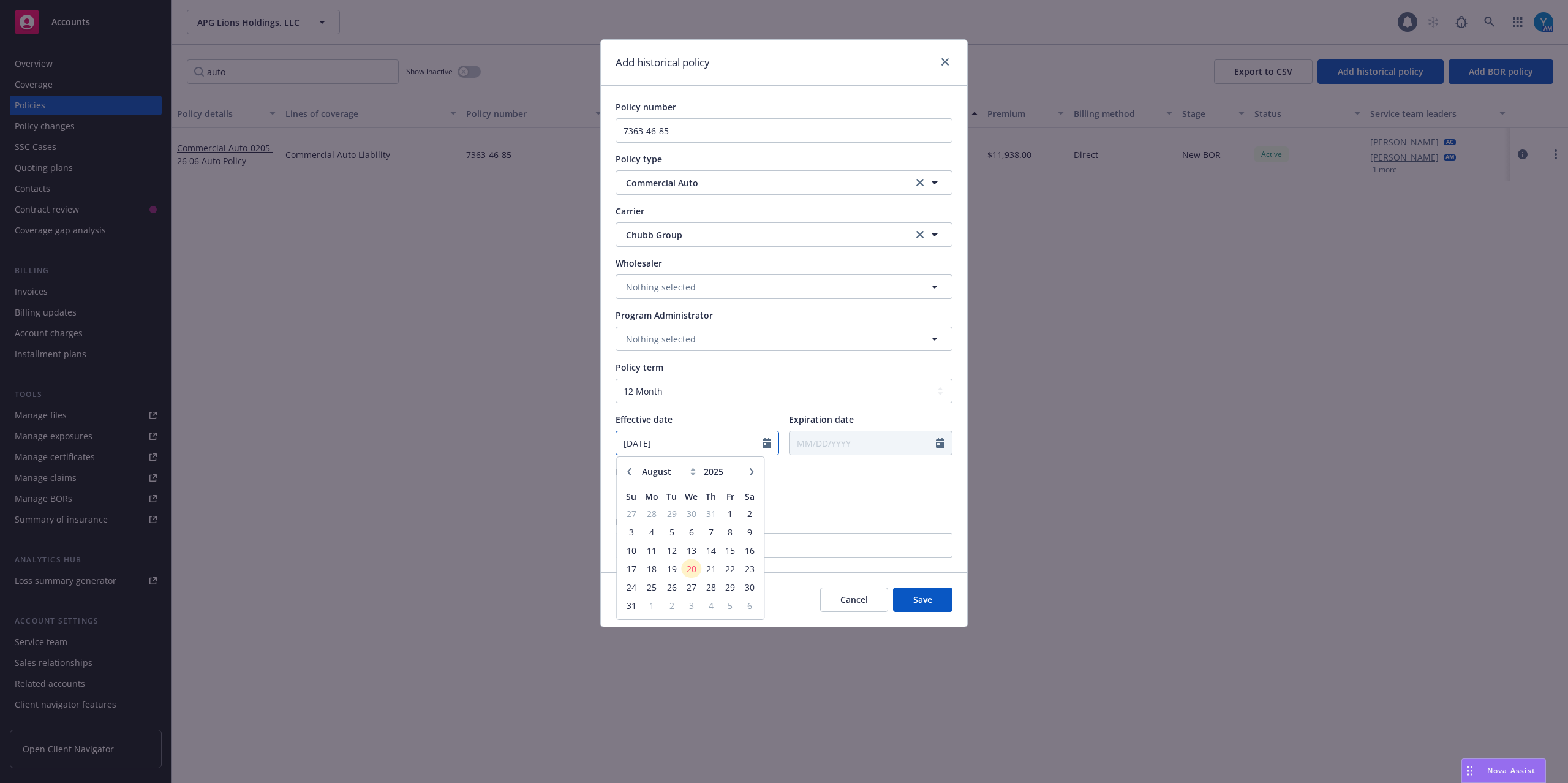
type input "[DATE]"
click at [906, 479] on div "Runoff policy This is a runoff policy" at bounding box center [783, 486] width 337 height 41
click at [755, 562] on div "Policy number 7363-46-85 Policy type Commercial Auto Carrier Chubb Group Chubb …" at bounding box center [784, 329] width 367 height 486
click at [754, 551] on input "text" at bounding box center [796, 545] width 313 height 23
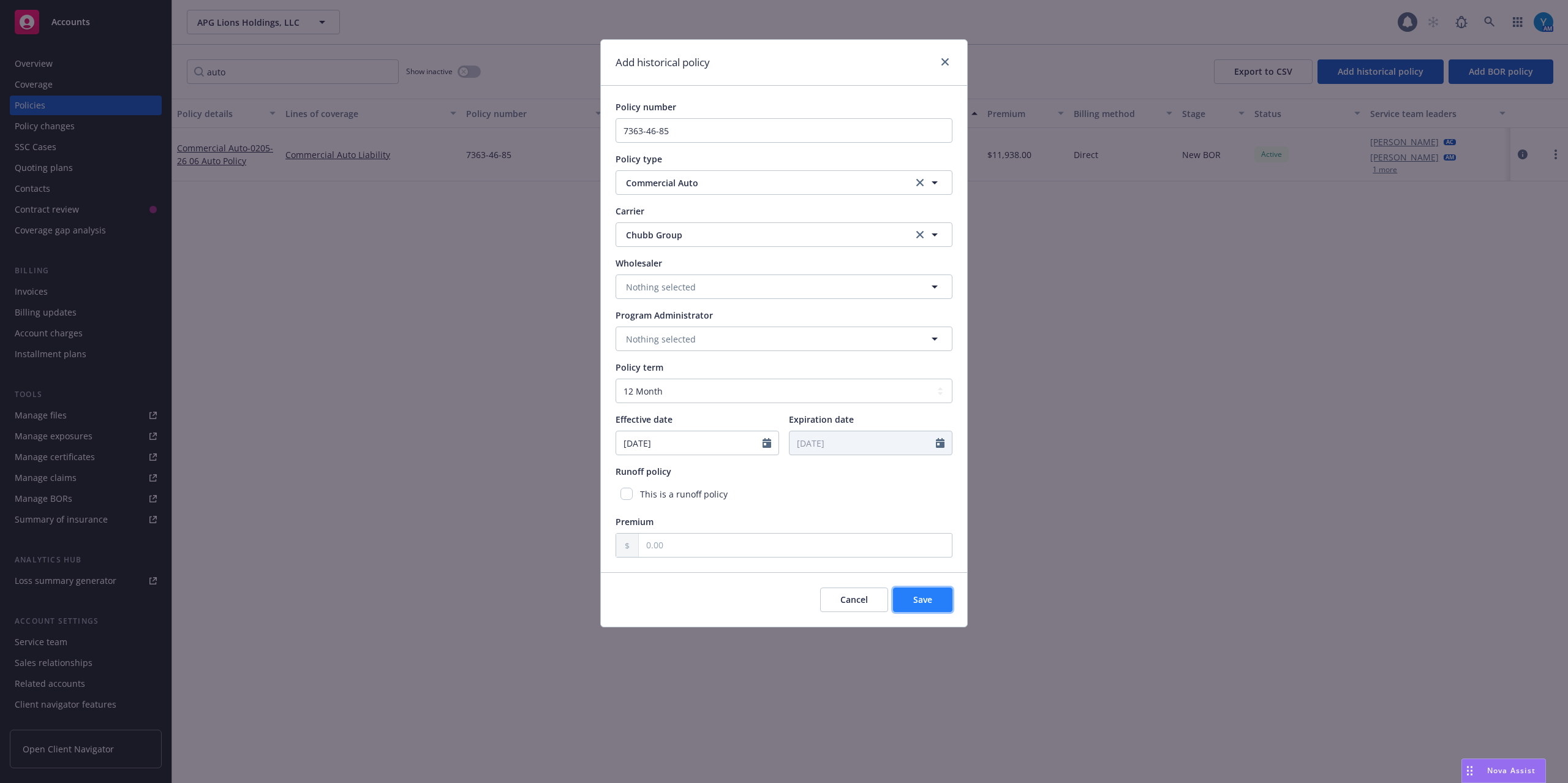
drag, startPoint x: 920, startPoint y: 604, endPoint x: 905, endPoint y: 604, distance: 15.0
click at [919, 604] on span "Save" at bounding box center [923, 599] width 19 height 12
click at [675, 547] on input "text" at bounding box center [796, 545] width 313 height 23
type input "1.00"
click at [923, 597] on span "Save" at bounding box center [923, 599] width 19 height 12
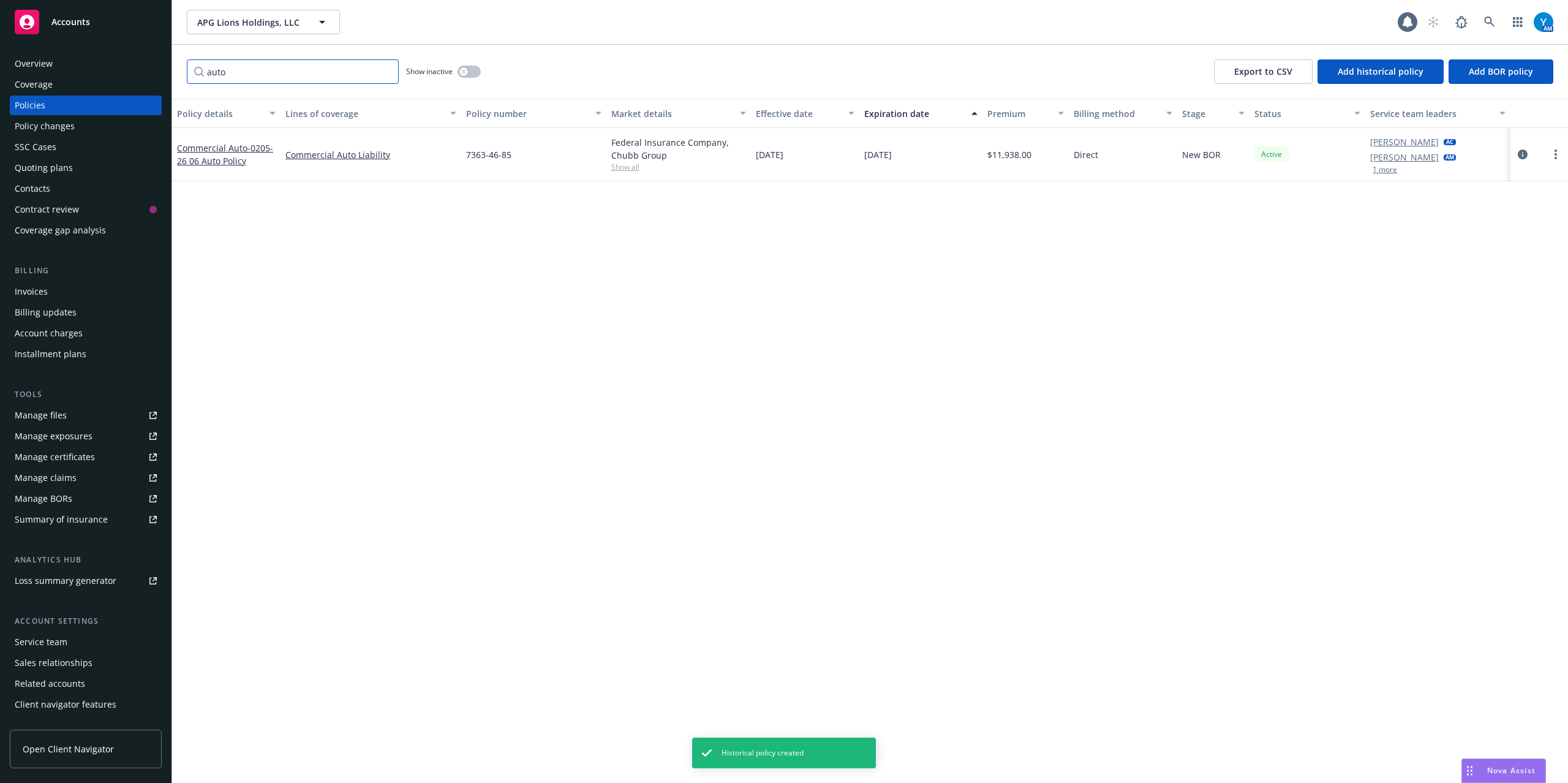
click at [302, 72] on input "auto" at bounding box center [292, 72] width 212 height 25
